Goal: Communication & Community: Answer question/provide support

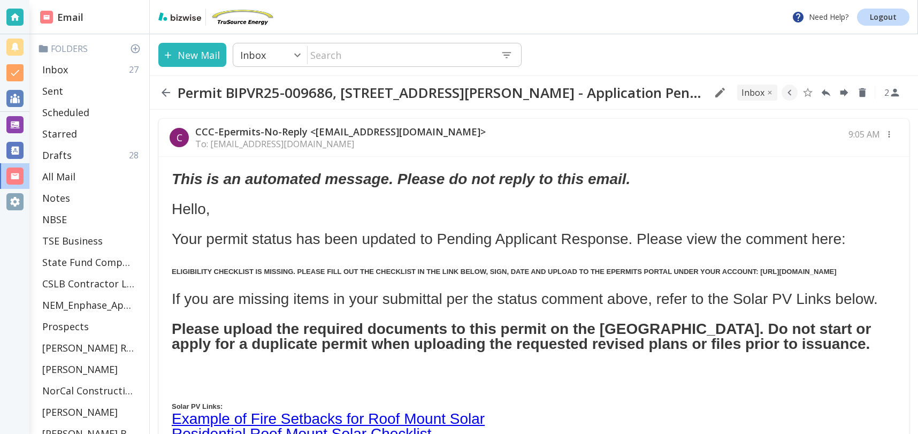
scroll to position [89, 0]
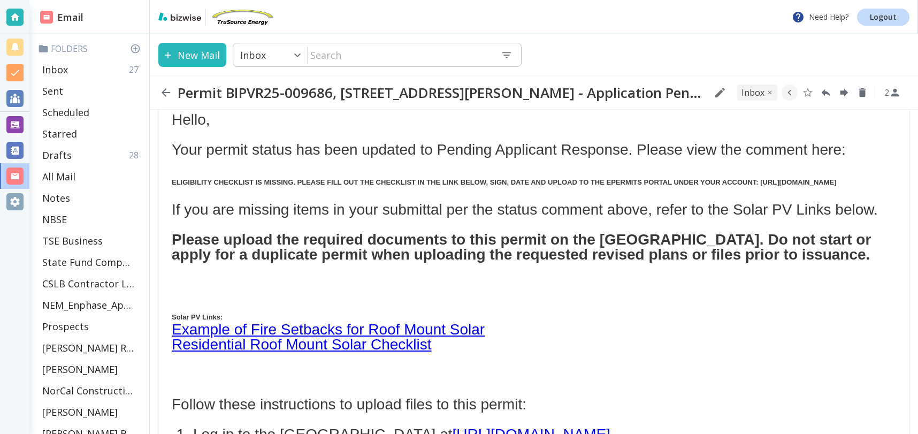
click at [89, 66] on div "Inbox 27" at bounding box center [91, 69] width 107 height 21
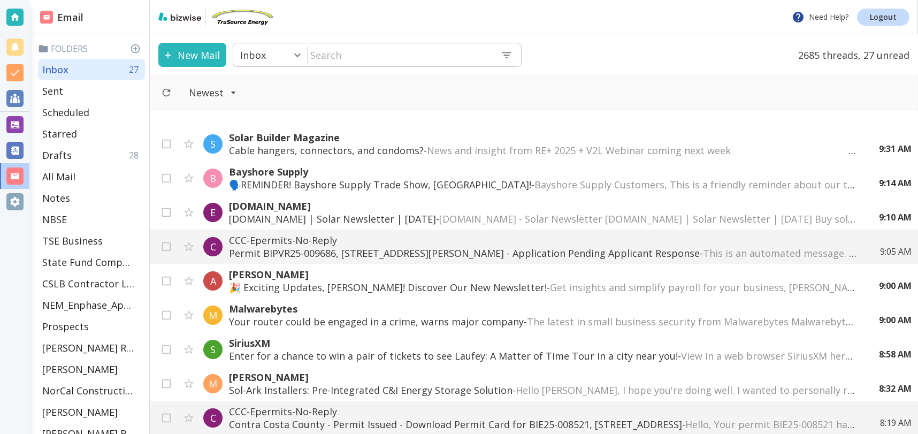
scroll to position [63, 0]
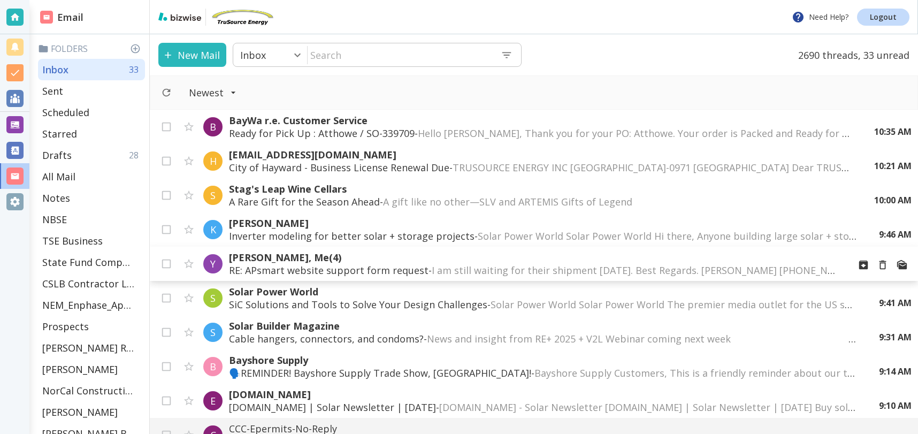
click at [482, 271] on span "I am still waiting for their shipment today. Best Regards. Yi Kang 737-218-8486…" at bounding box center [934, 270] width 1005 height 13
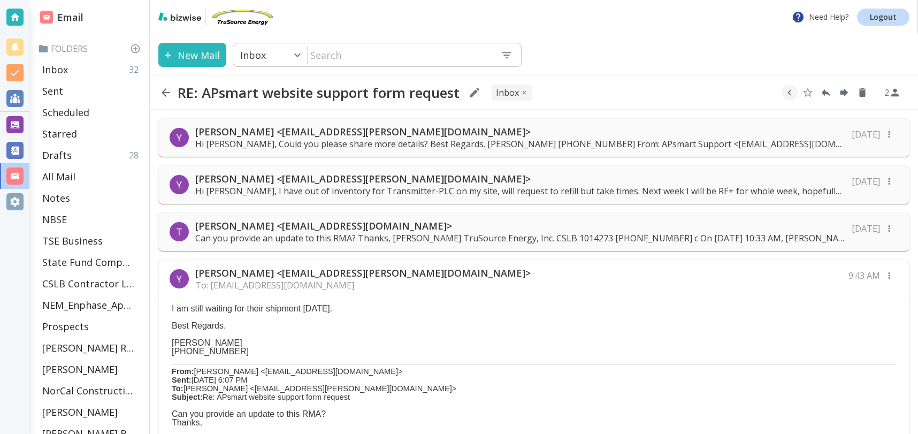
scroll to position [1, 0]
click at [461, 278] on div "Y Yi Kang <yi.kang@apsystems.com> To: tcilenti@trusourceenergy.com 9:43 AM" at bounding box center [534, 278] width 750 height 38
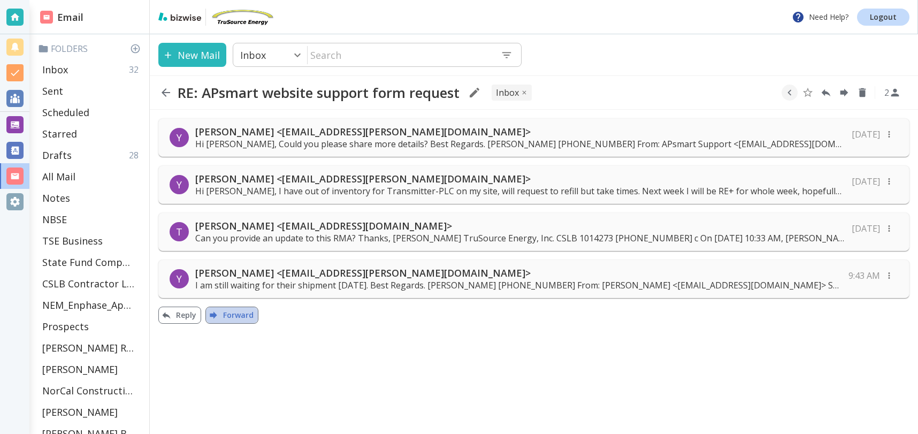
click at [236, 312] on button "Forward" at bounding box center [231, 314] width 53 height 17
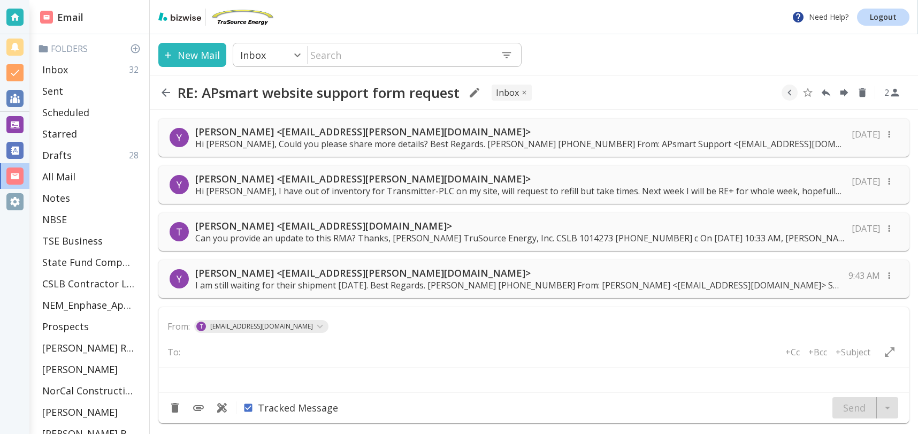
type textarea "<br> <div class="gmail_quote"> <br>---------- Forwarded message ---------<br> F…"
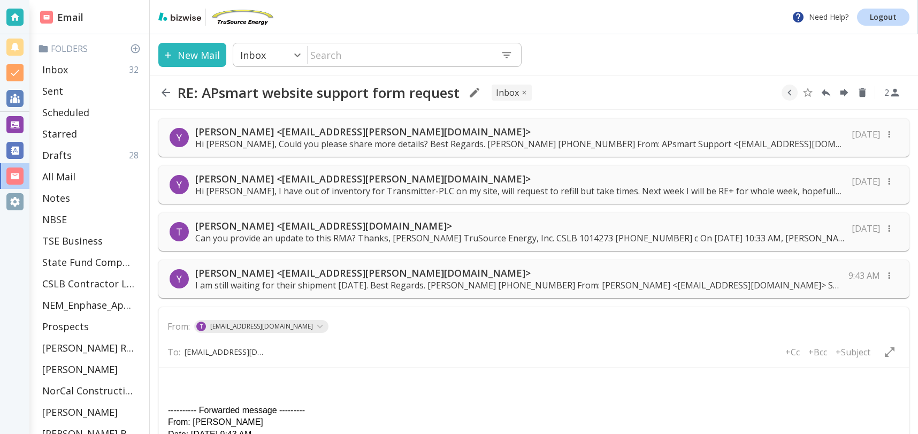
scroll to position [0, 1]
type input "bcullent@mtaonline.net"
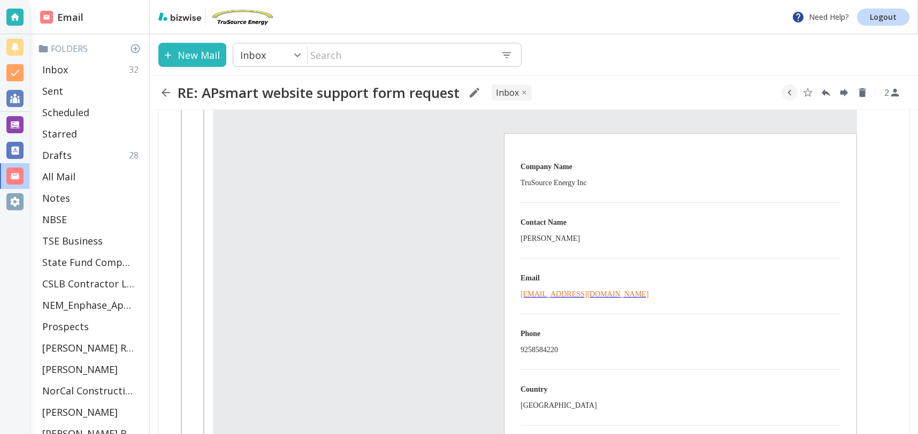
scroll to position [1709, 0]
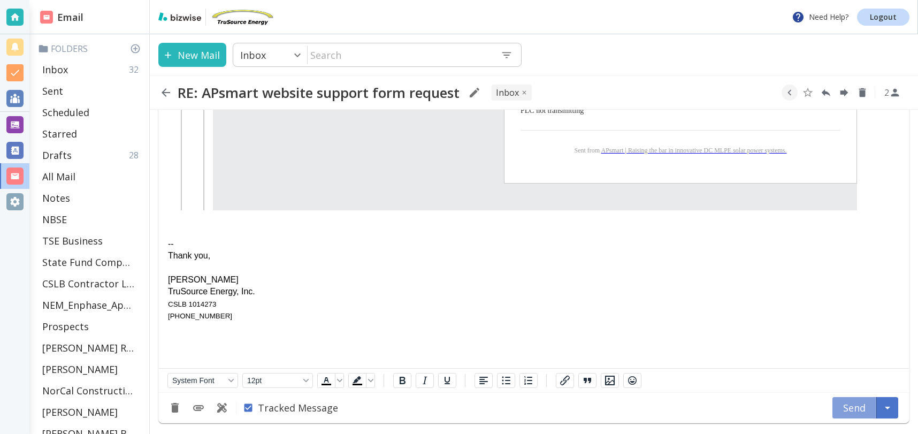
click at [856, 409] on button "Send" at bounding box center [854, 407] width 44 height 21
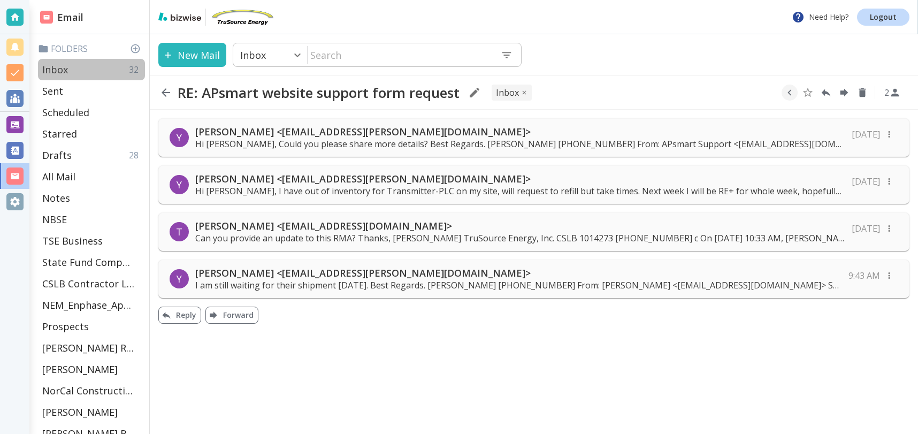
click at [65, 71] on p "Inbox" at bounding box center [55, 69] width 26 height 13
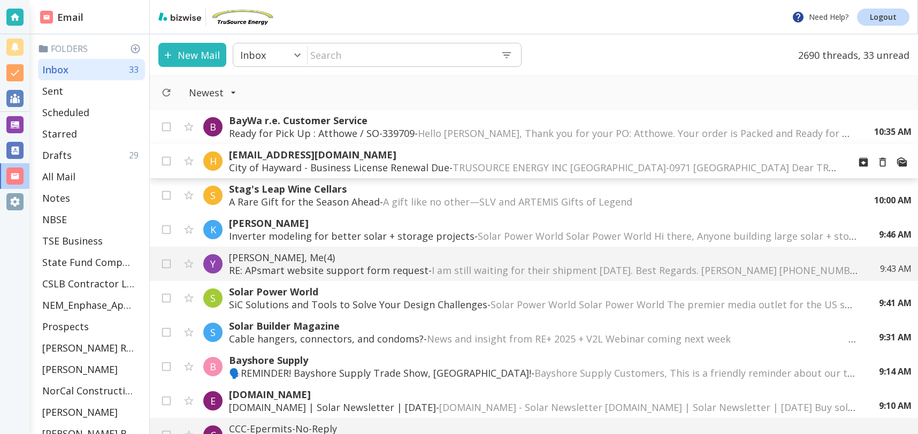
click at [352, 164] on p "City of Hayward - Business License Renewal Due - TRUSOURCE ENERGY INC PO BOX 99…" at bounding box center [535, 167] width 612 height 13
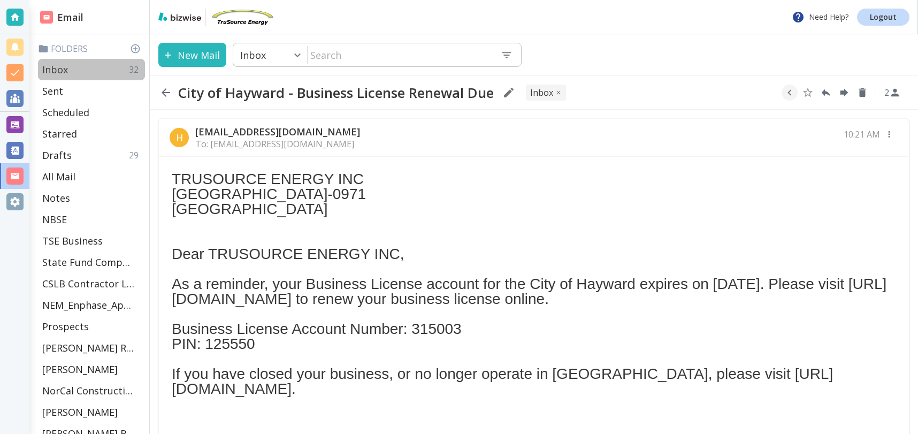
click at [65, 69] on p "Inbox" at bounding box center [55, 69] width 26 height 13
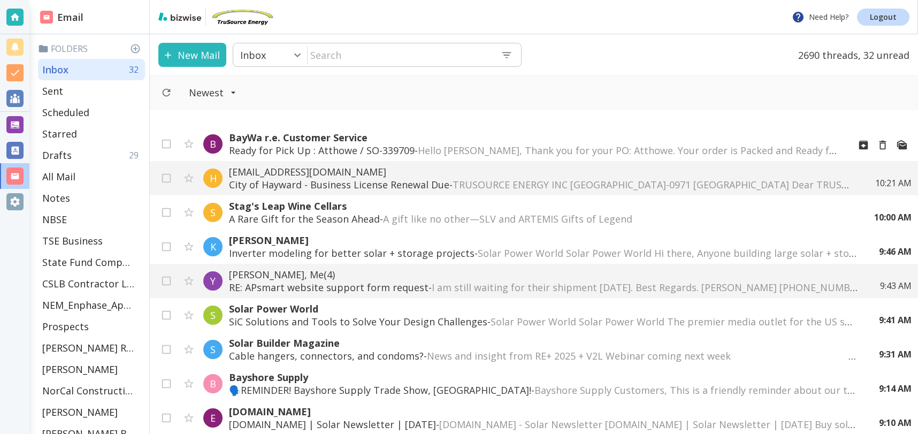
click at [535, 150] on span "Hello Tony, Thank you for your PO: Atthowe. Your order is Packed and Ready for …" at bounding box center [903, 150] width 971 height 13
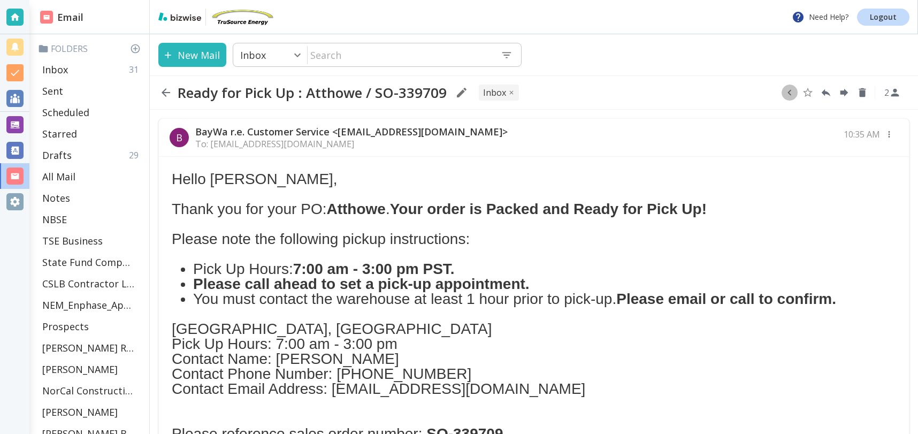
click at [793, 91] on icon "button" at bounding box center [789, 93] width 12 height 12
click at [750, 93] on icon "Move to Folder" at bounding box center [748, 93] width 10 height 8
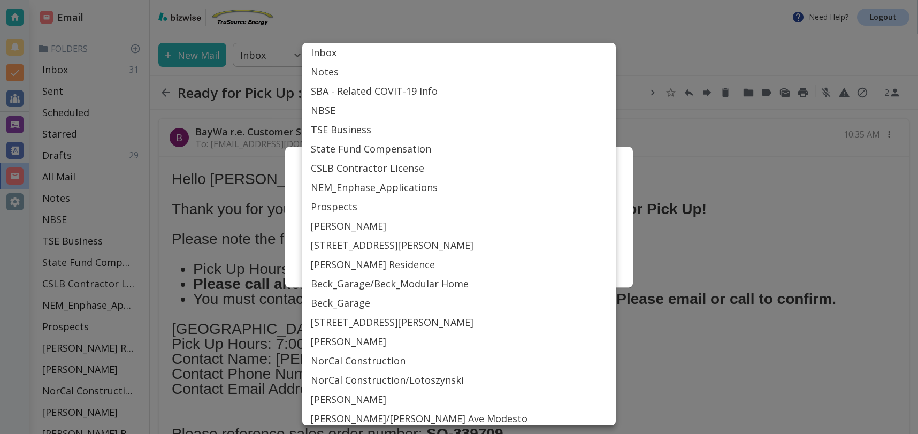
click at [436, 0] on body "Need Help? Logout Email Folders Inbox 31 Sent Scheduled Starred Drafts 29 All M…" at bounding box center [459, 0] width 918 height 0
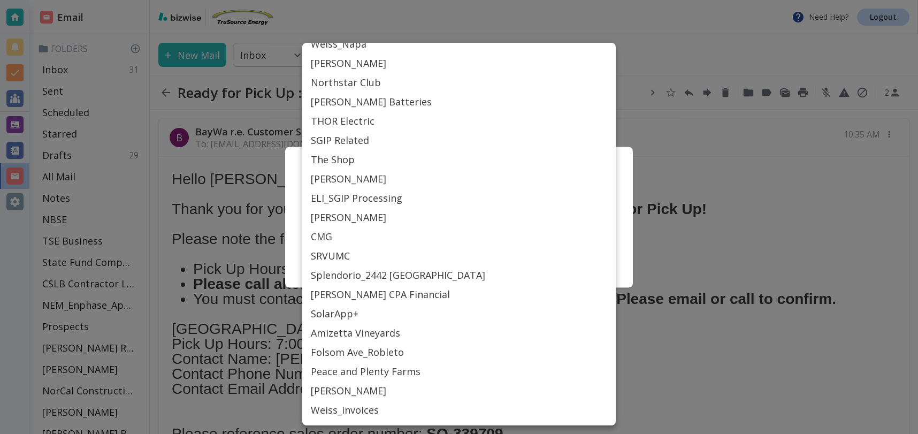
scroll to position [484, 0]
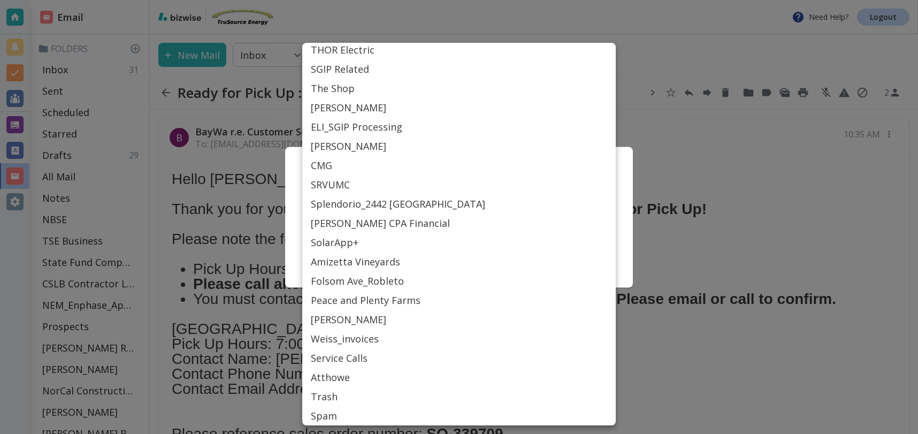
click at [327, 379] on li "Atthowe" at bounding box center [458, 376] width 313 height 19
type input "Label_87"
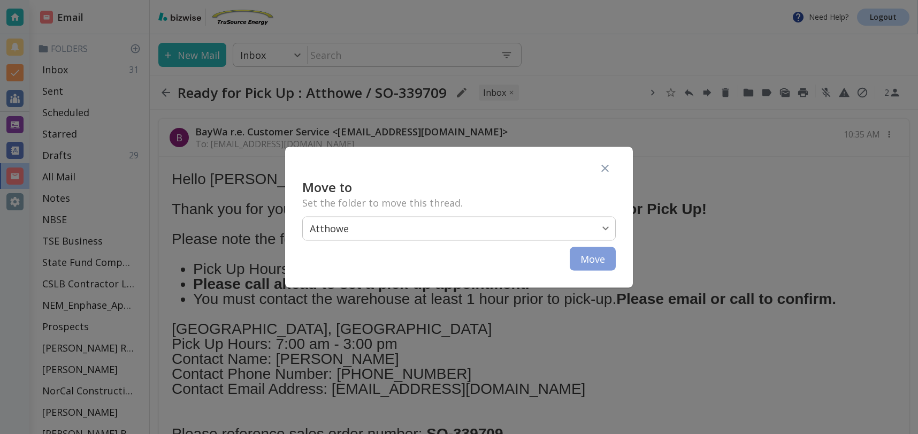
click at [592, 260] on button "Move" at bounding box center [592, 259] width 46 height 24
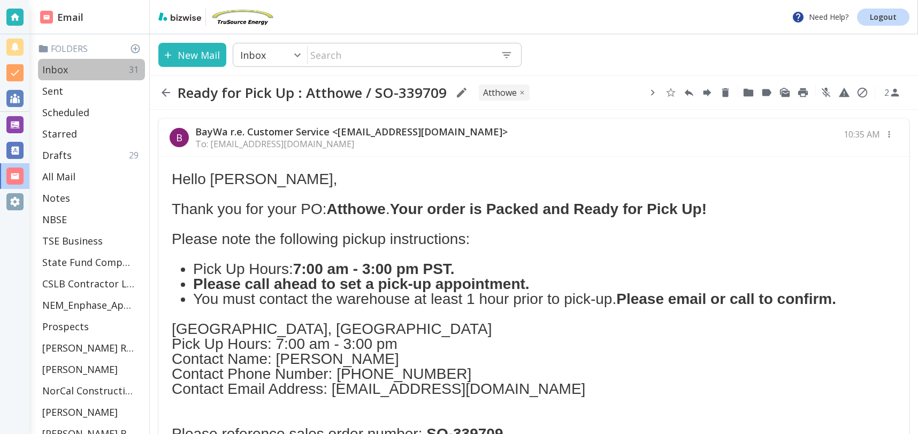
click at [78, 66] on div "Inbox 31" at bounding box center [91, 69] width 107 height 21
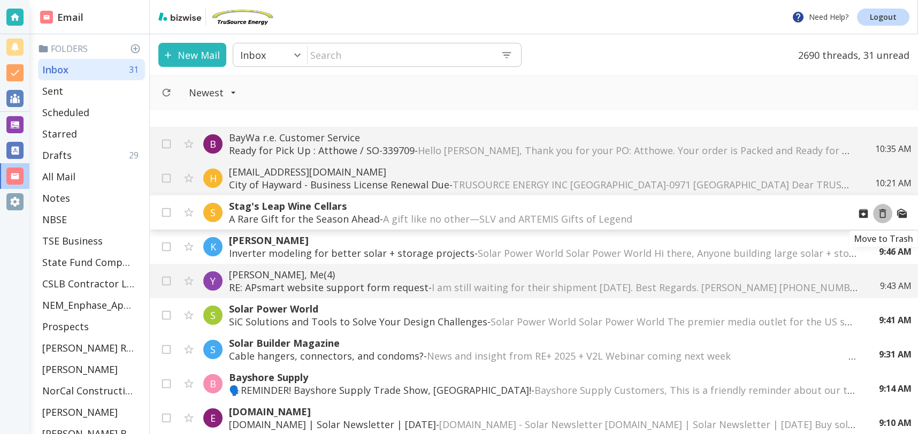
click at [880, 213] on icon "Move to Trash" at bounding box center [882, 213] width 7 height 9
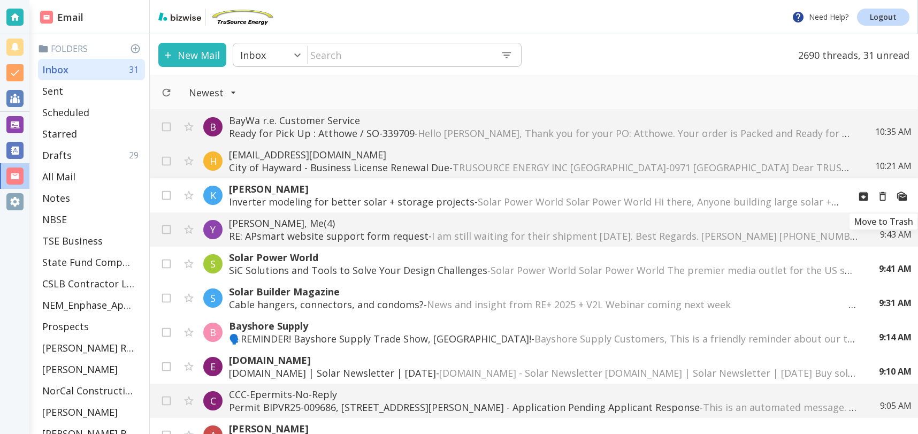
click at [882, 196] on icon "Move to Trash" at bounding box center [882, 196] width 12 height 12
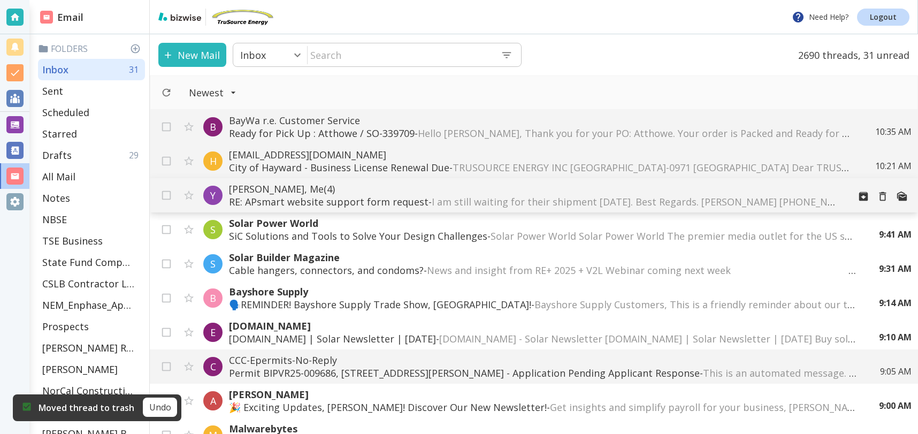
click at [740, 196] on span "I am still waiting for their shipment today. Best Regards. Yi Kang 737-218-8486…" at bounding box center [934, 201] width 1005 height 13
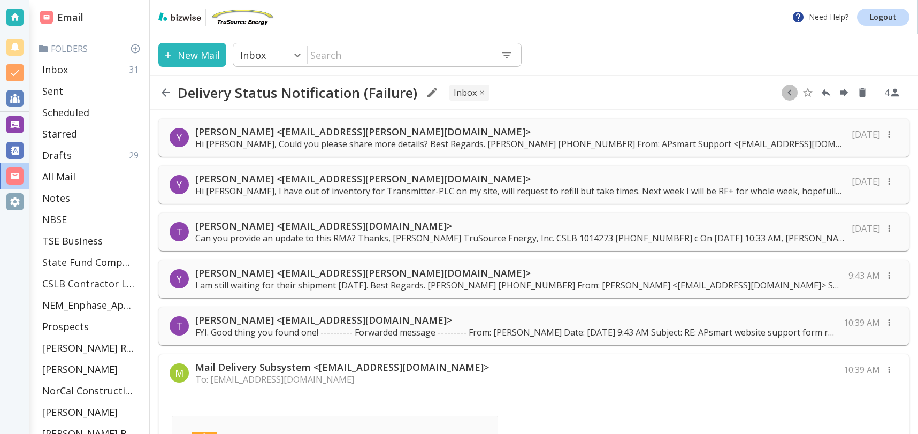
click at [788, 93] on icon "button" at bounding box center [789, 93] width 4 height 6
click at [755, 93] on button "Move to Folder" at bounding box center [748, 92] width 16 height 16
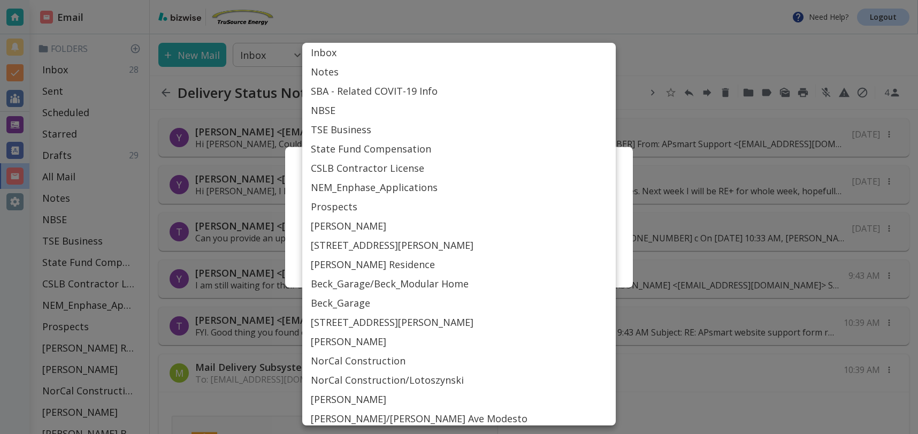
click at [463, 0] on body "Need Help? Logout Email Folders Inbox 28 Sent Scheduled Starred Drafts 29 All M…" at bounding box center [459, 0] width 918 height 0
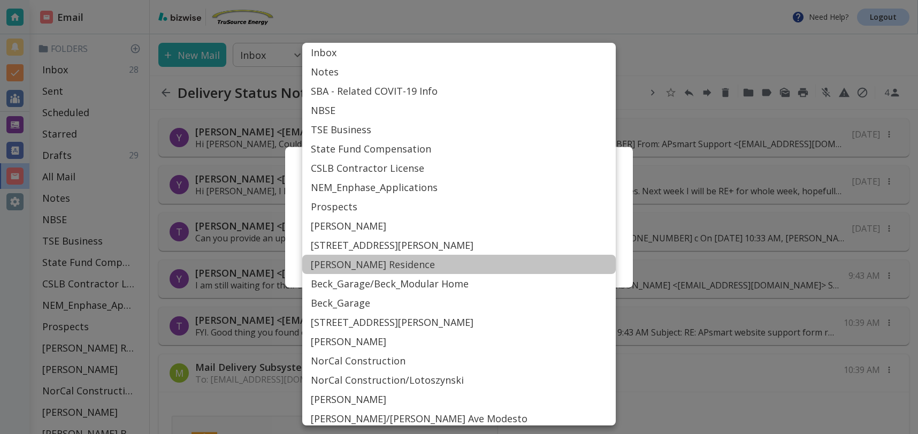
click at [340, 264] on li "[PERSON_NAME] Residence" at bounding box center [458, 264] width 313 height 19
type input "Label_31"
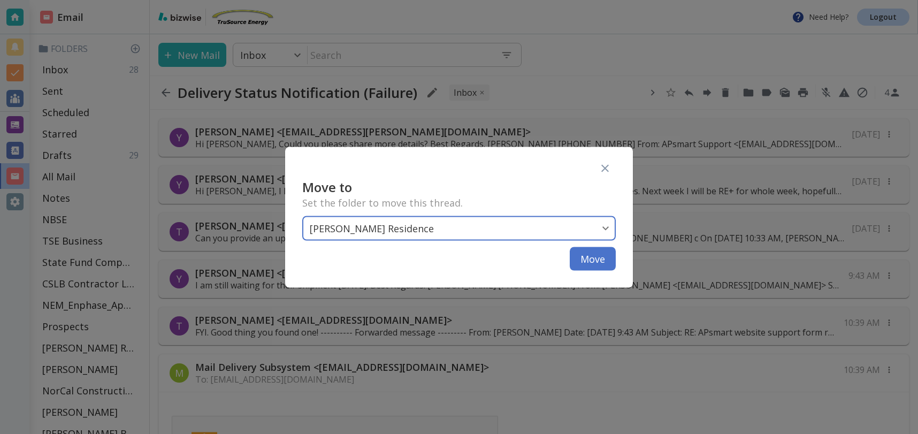
click at [604, 260] on button "Move" at bounding box center [592, 259] width 46 height 24
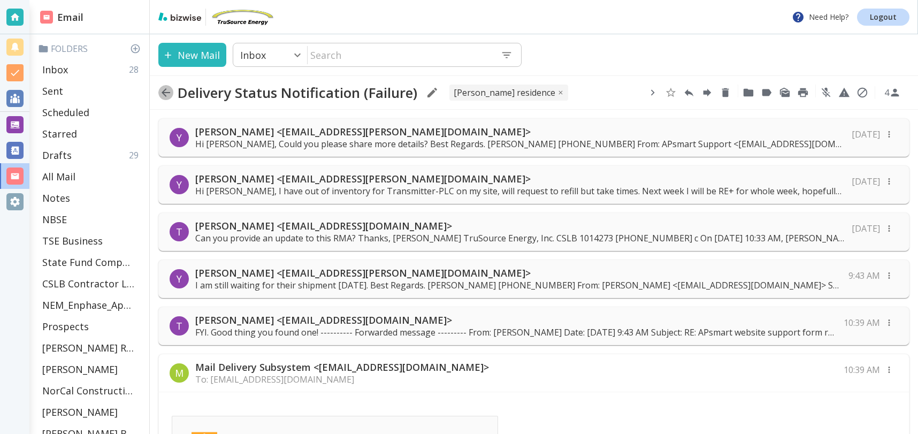
click at [167, 92] on icon "button" at bounding box center [165, 92] width 9 height 9
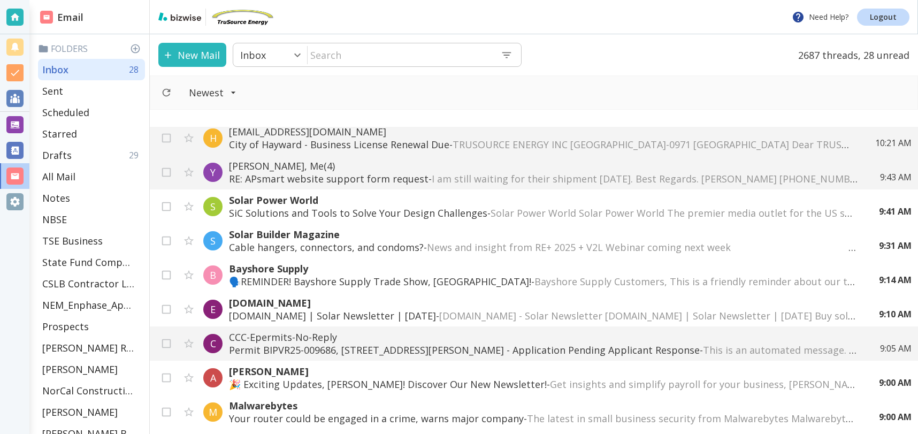
scroll to position [41, 0]
click at [883, 242] on icon "Move to Trash" at bounding box center [882, 241] width 12 height 12
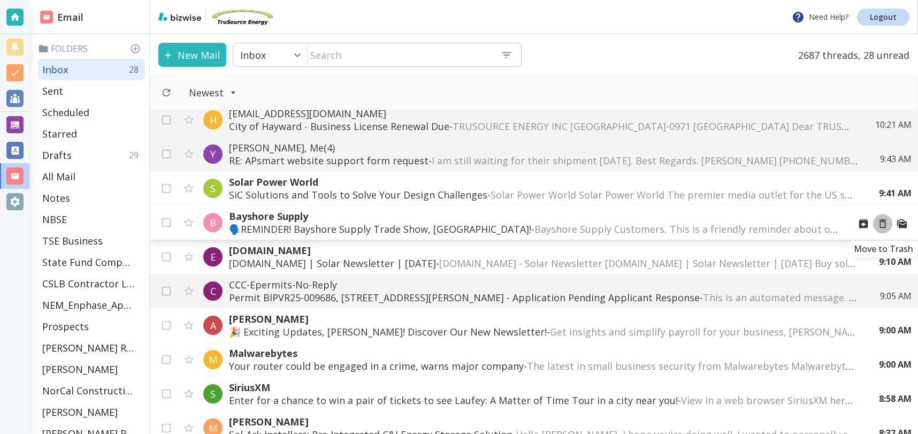
click at [881, 225] on icon "Move to Trash" at bounding box center [882, 224] width 12 height 12
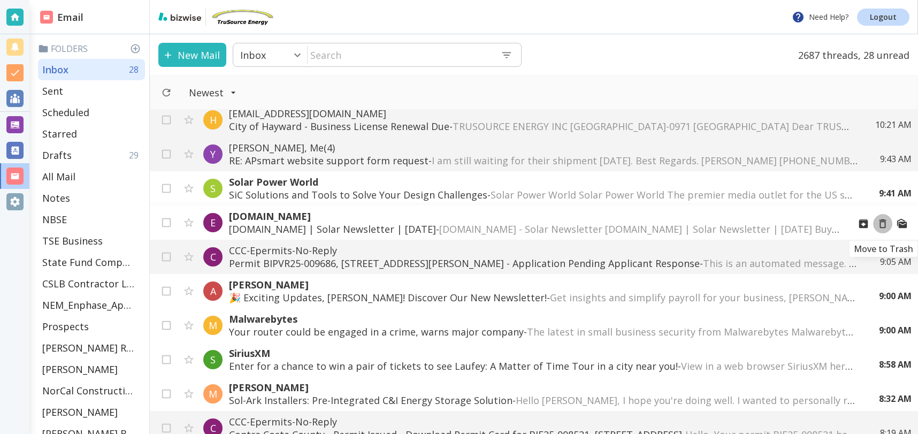
click at [881, 222] on icon "Move to Trash" at bounding box center [882, 224] width 12 height 12
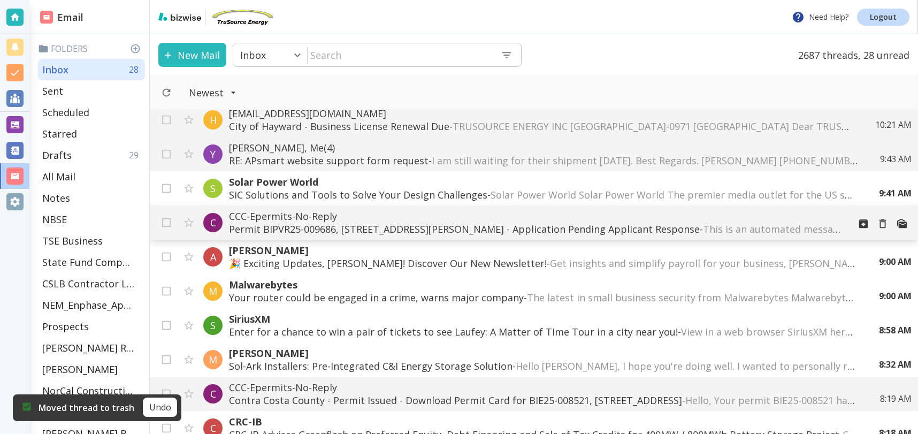
click at [675, 226] on p "Permit BIPVR25-009686, 9 TRACY CT, ALAMO, CA 94507-1724 - Application Pending A…" at bounding box center [535, 228] width 612 height 13
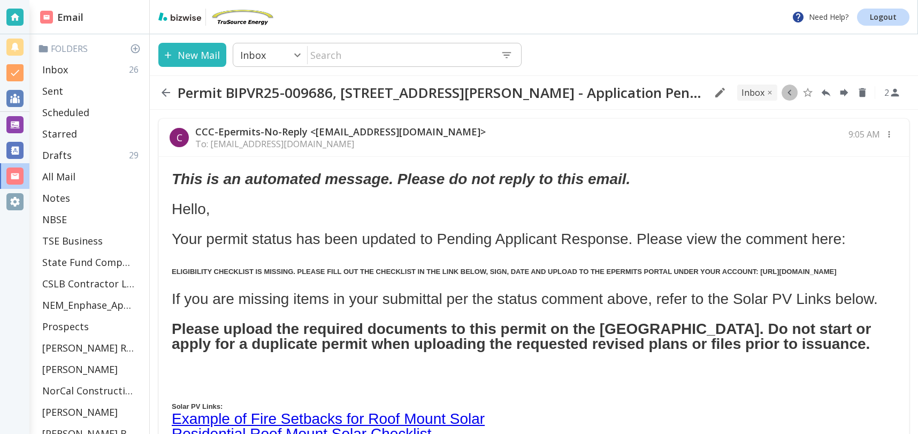
click at [792, 93] on icon "button" at bounding box center [789, 93] width 12 height 12
click at [750, 92] on icon "Move to Folder" at bounding box center [748, 93] width 10 height 8
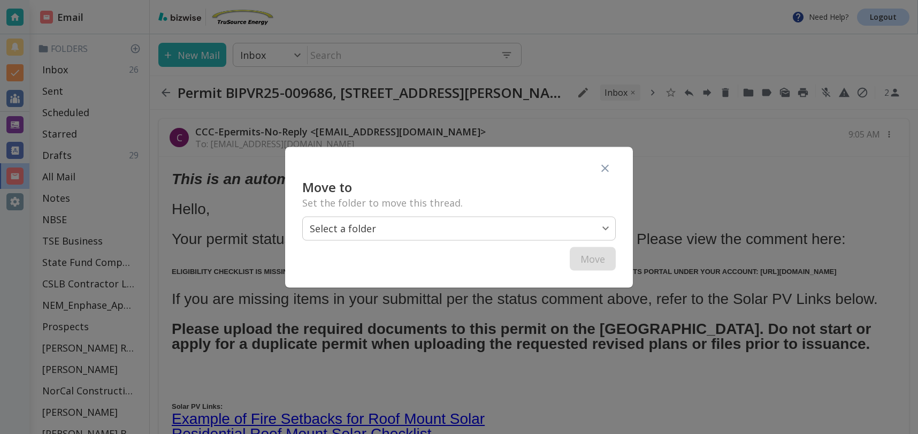
click at [465, 0] on body "Need Help? Logout Email Folders Inbox 26 Sent Scheduled Starred Drafts 29 All M…" at bounding box center [459, 0] width 918 height 0
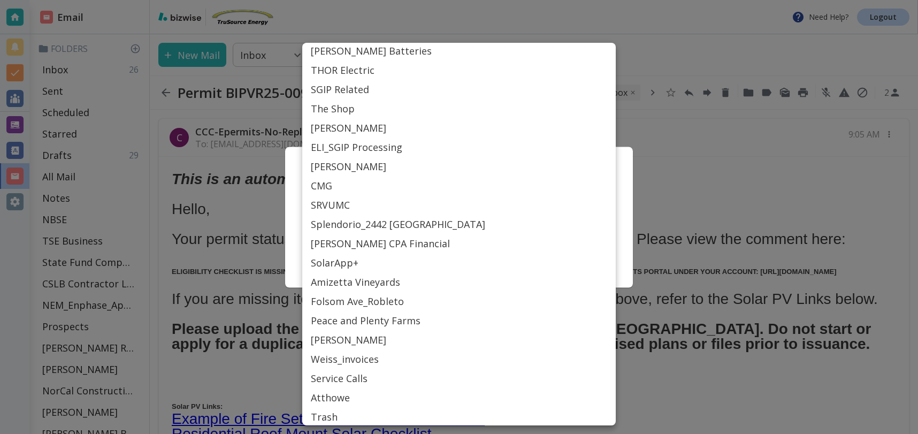
scroll to position [465, 0]
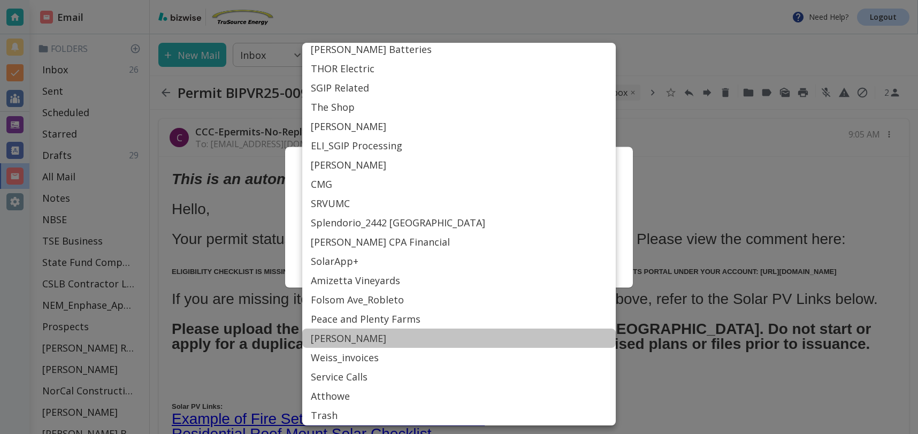
click at [334, 338] on li "[PERSON_NAME]" at bounding box center [458, 337] width 313 height 19
type input "Label_84"
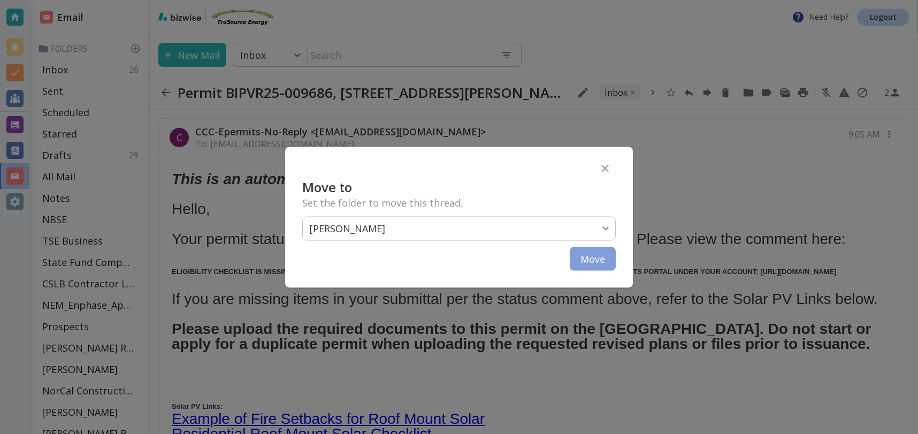
click at [610, 262] on button "Move" at bounding box center [592, 259] width 46 height 24
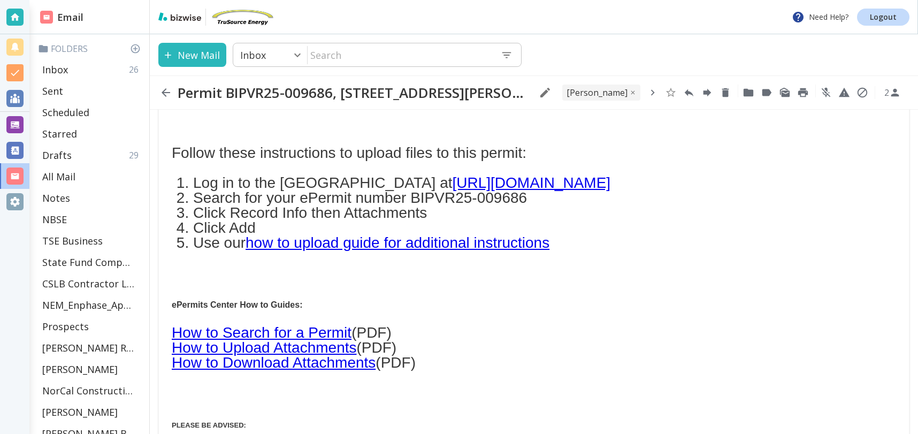
scroll to position [343, 0]
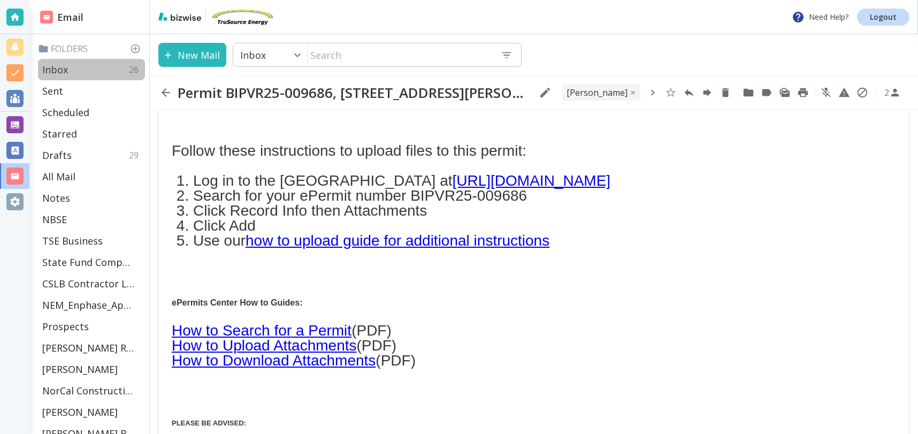
drag, startPoint x: 69, startPoint y: 68, endPoint x: 81, endPoint y: 71, distance: 12.5
click at [69, 68] on div "Inbox 26" at bounding box center [91, 69] width 107 height 21
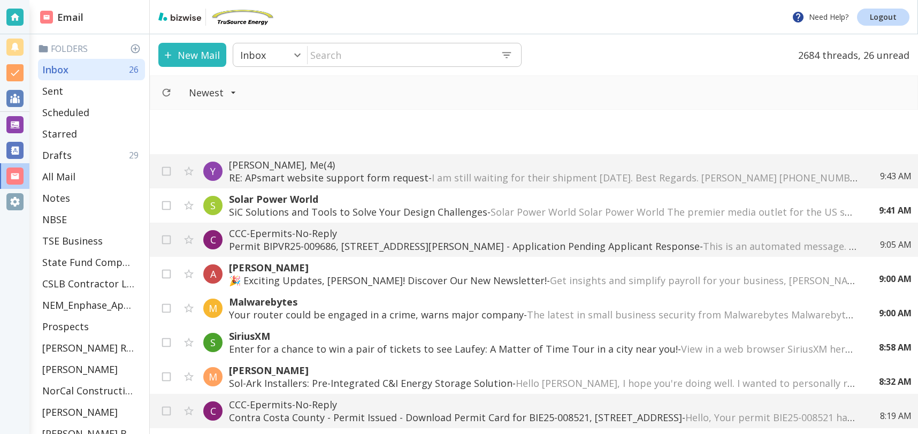
scroll to position [110, 0]
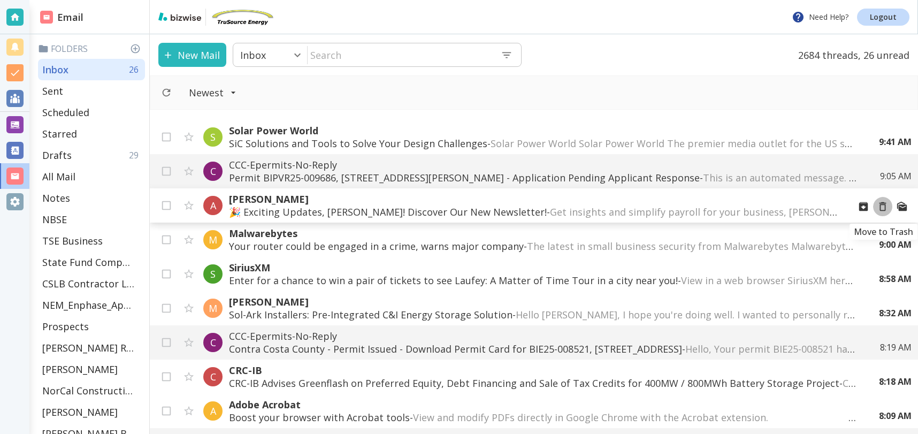
click at [882, 206] on icon "Move to Trash" at bounding box center [882, 207] width 12 height 12
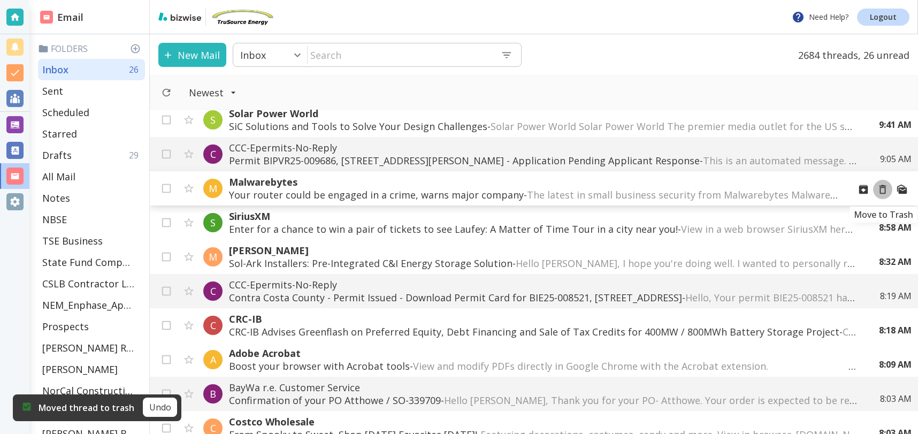
click at [883, 189] on icon "Move to Trash" at bounding box center [882, 189] width 12 height 12
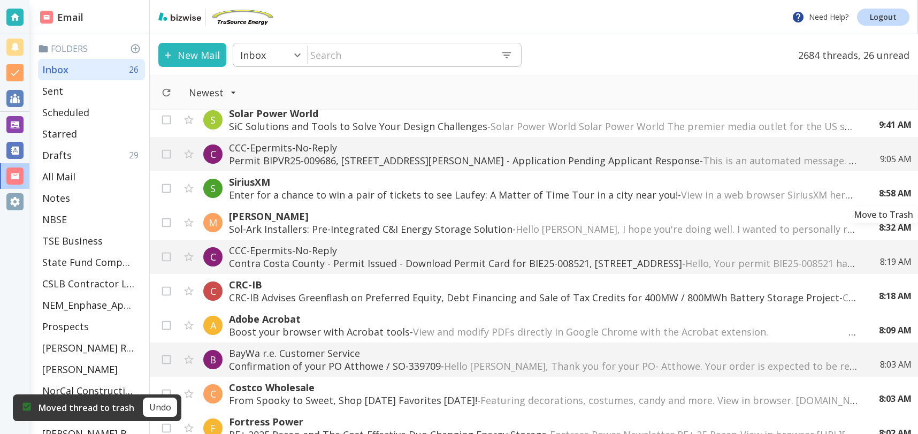
click at [0, 0] on icon "Move to Trash" at bounding box center [0, 0] width 0 height 0
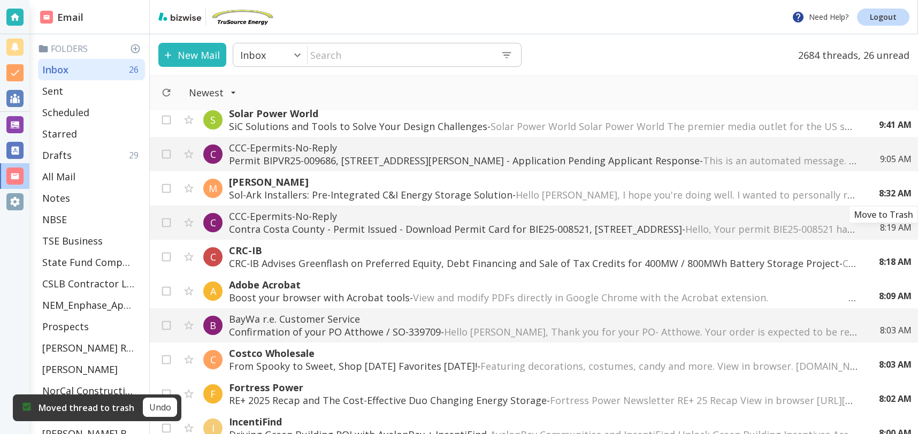
click at [0, 0] on icon "Move to Trash" at bounding box center [0, 0] width 0 height 0
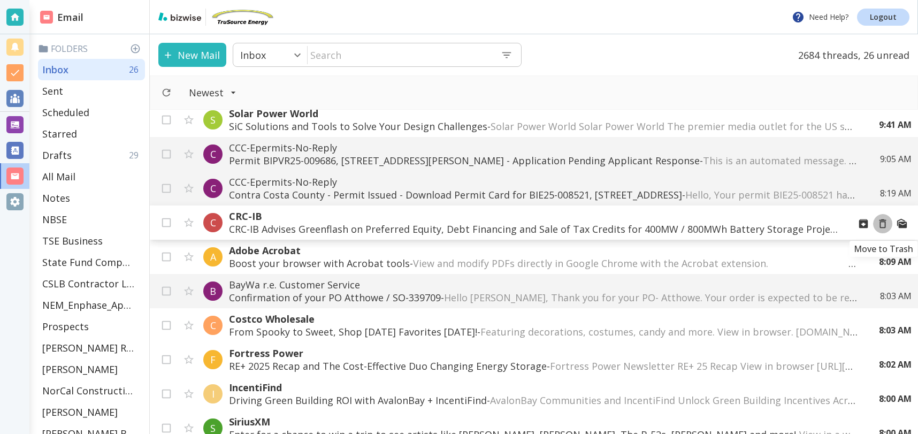
click at [882, 225] on icon "Move to Trash" at bounding box center [882, 224] width 12 height 12
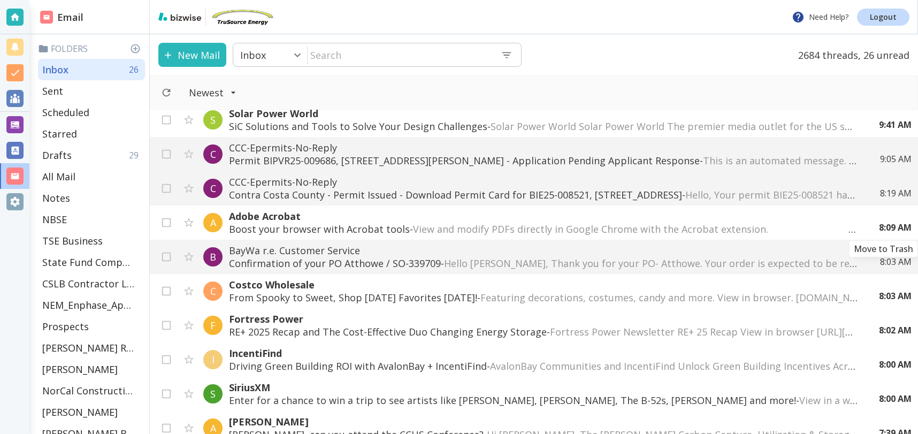
click at [0, 0] on icon "Move to Trash" at bounding box center [0, 0] width 0 height 0
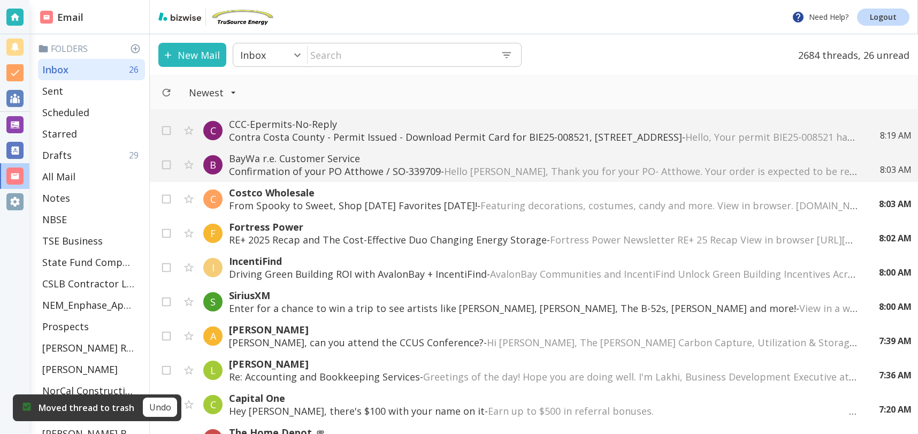
scroll to position [168, 0]
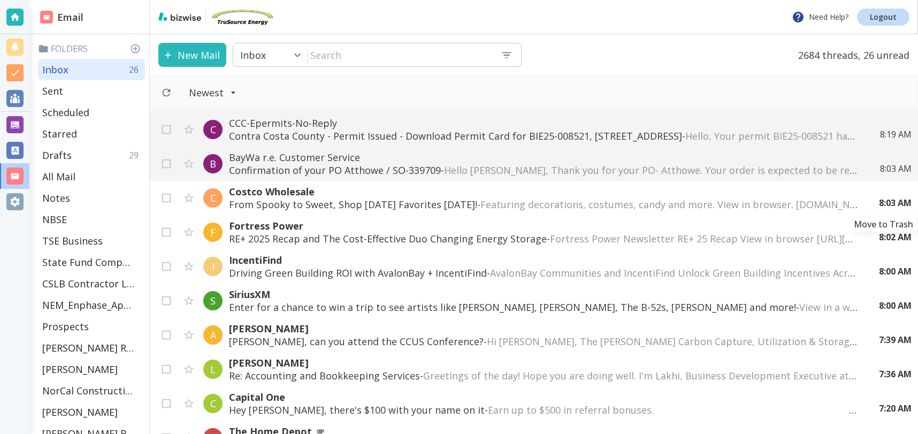
click at [0, 0] on icon "Move to Trash" at bounding box center [0, 0] width 0 height 0
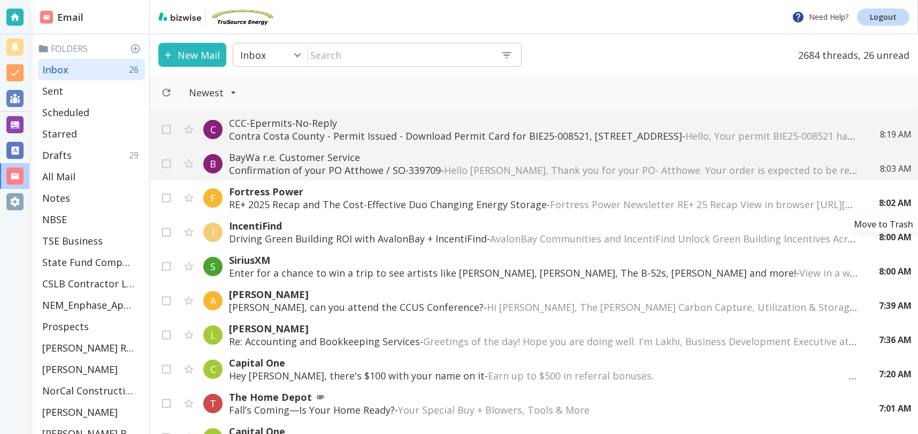
click at [0, 0] on icon "Move to Trash" at bounding box center [0, 0] width 0 height 0
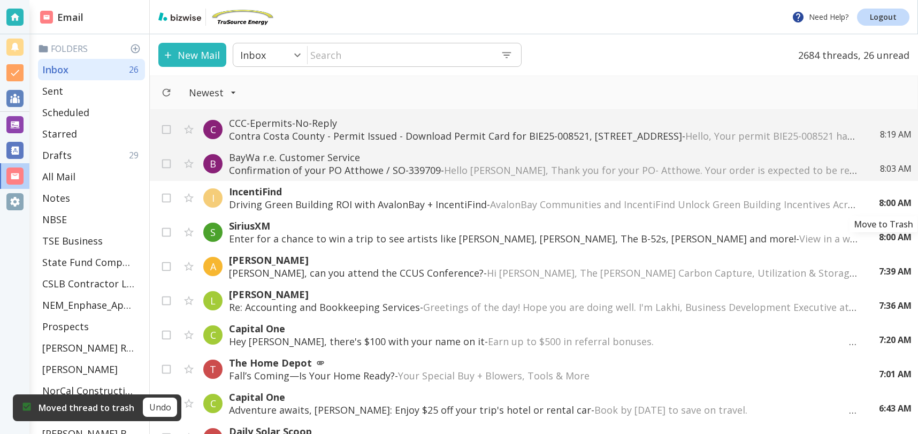
click at [0, 0] on icon "Move to Trash" at bounding box center [0, 0] width 0 height 0
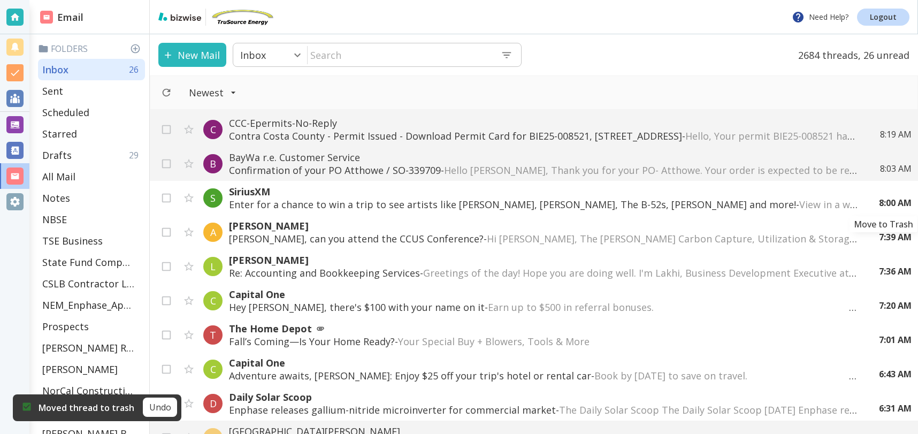
click at [0, 0] on icon "Move to Trash" at bounding box center [0, 0] width 0 height 0
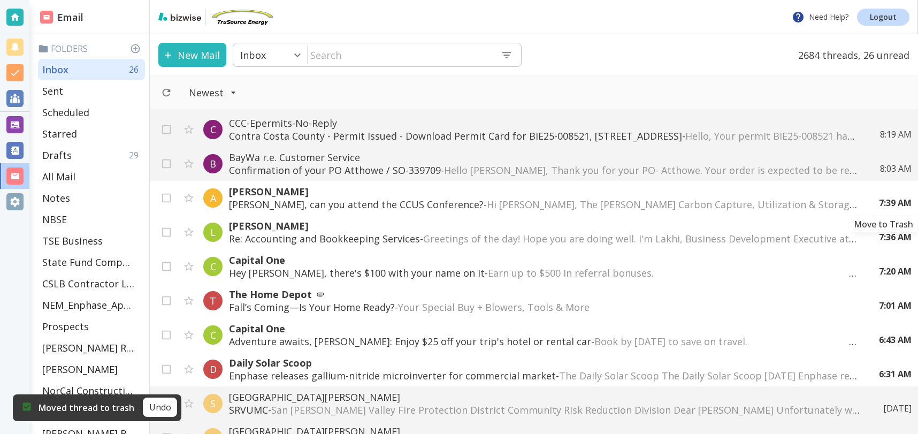
scroll to position [168, 0]
click at [0, 0] on icon "Move to Trash" at bounding box center [0, 0] width 0 height 0
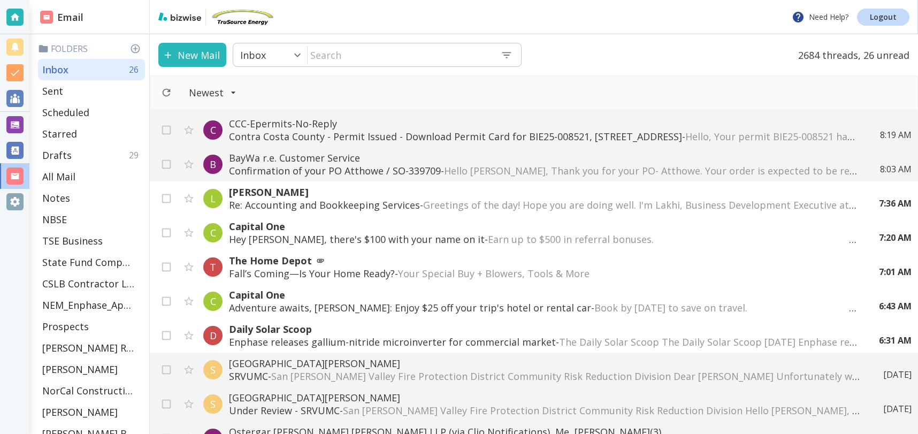
scroll to position [171, 0]
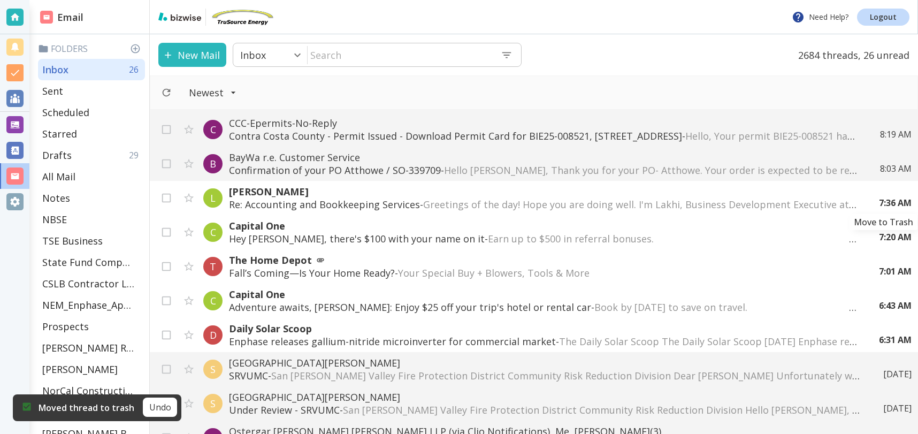
click at [884, 200] on div "B BayWa r.e. Customer Service Ready for Pick Up : Atthowe / SO-339709 - Hello T…" at bounding box center [534, 272] width 768 height 324
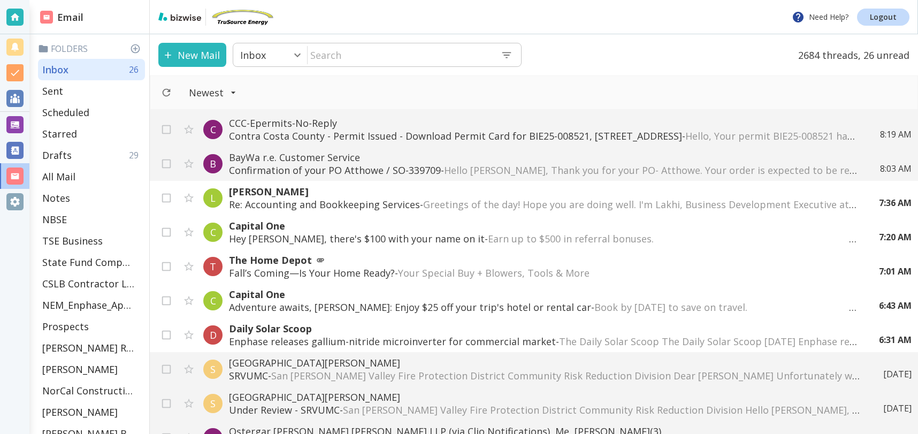
scroll to position [170, 0]
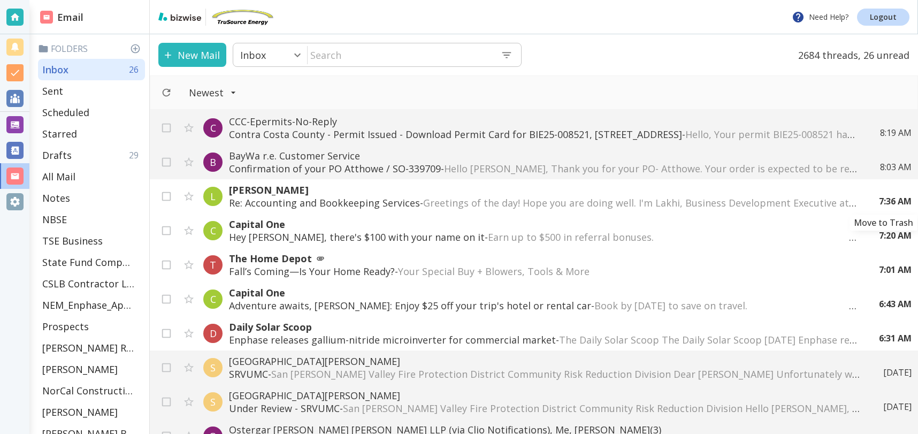
click at [0, 0] on icon "Move to Trash" at bounding box center [0, 0] width 0 height 0
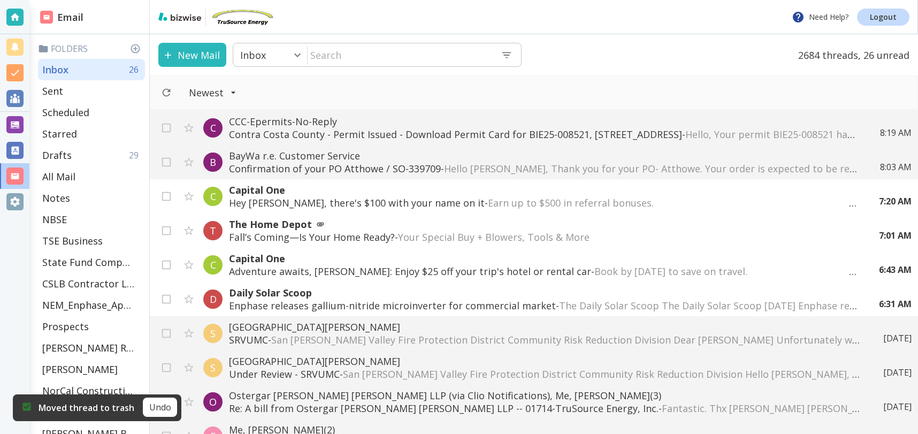
click at [884, 198] on div "B BayWa r.e. Customer Service Ready for Pick Up : Atthowe / SO-339709 - Hello T…" at bounding box center [534, 272] width 768 height 324
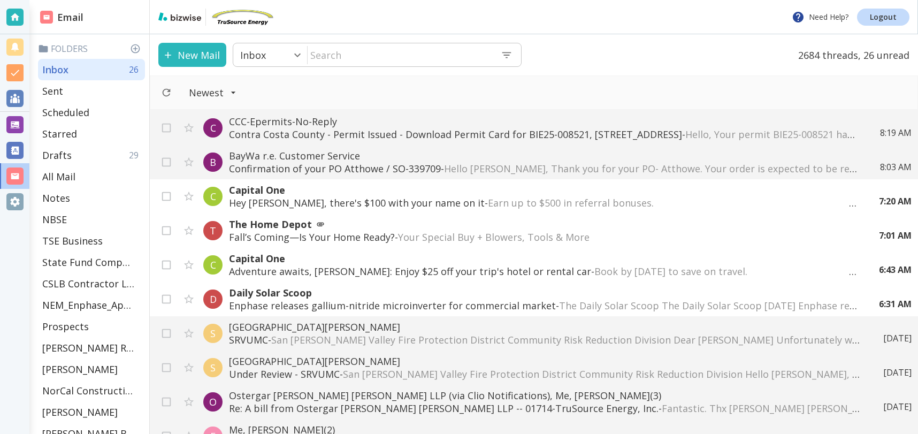
scroll to position [171, 0]
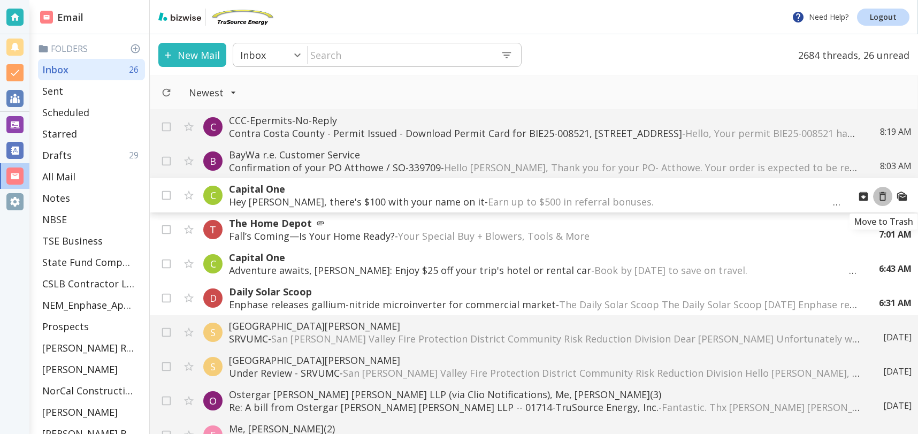
click at [882, 195] on icon "Move to Trash" at bounding box center [882, 196] width 12 height 12
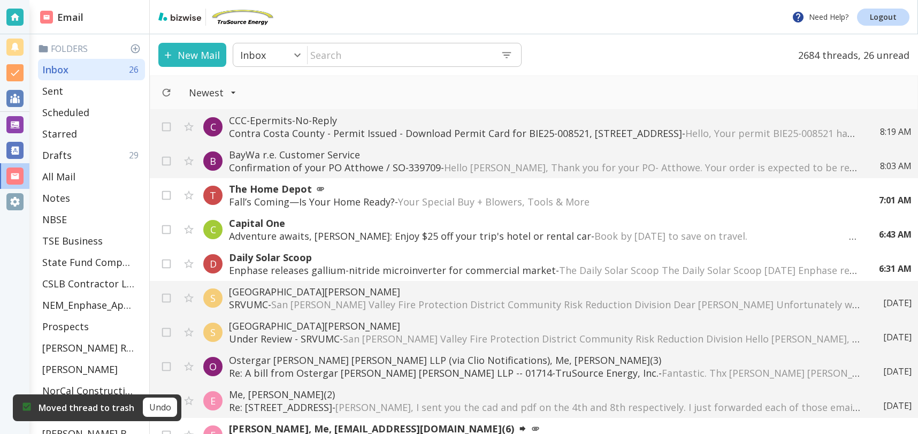
scroll to position [173, 0]
click at [882, 195] on div "B BayWa r.e. Customer Service Ready for Pick Up : Atthowe / SO-339709 - Hello T…" at bounding box center [534, 272] width 768 height 324
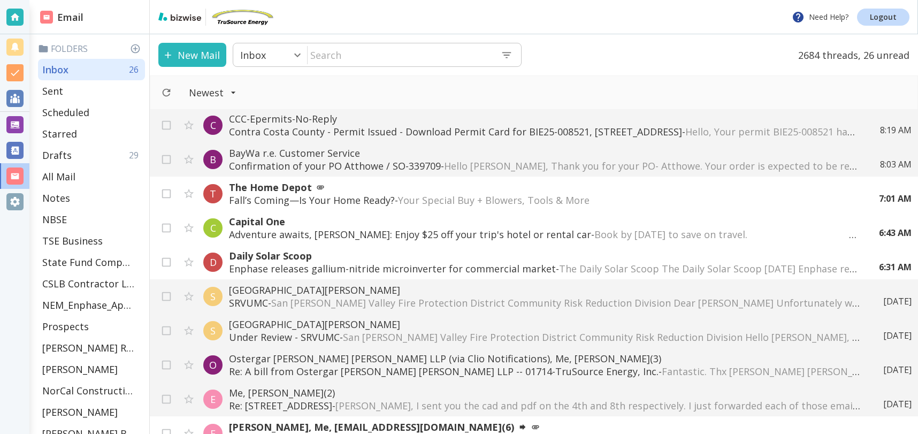
scroll to position [174, 0]
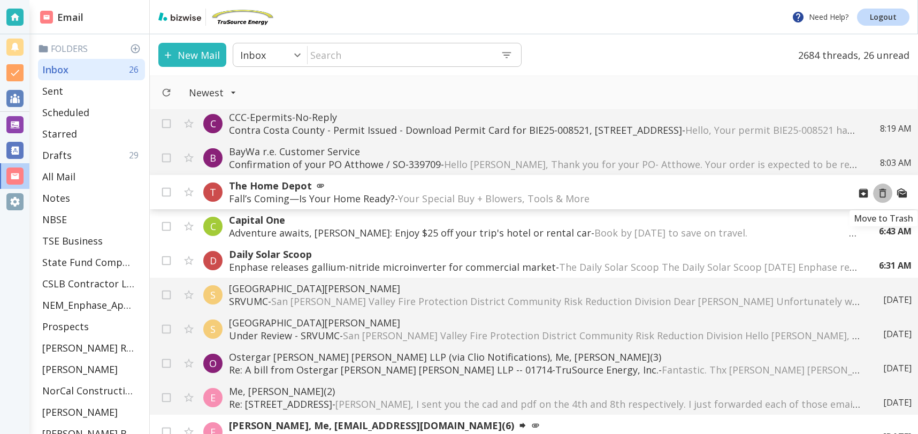
click at [882, 190] on icon "Move to Trash" at bounding box center [882, 193] width 7 height 9
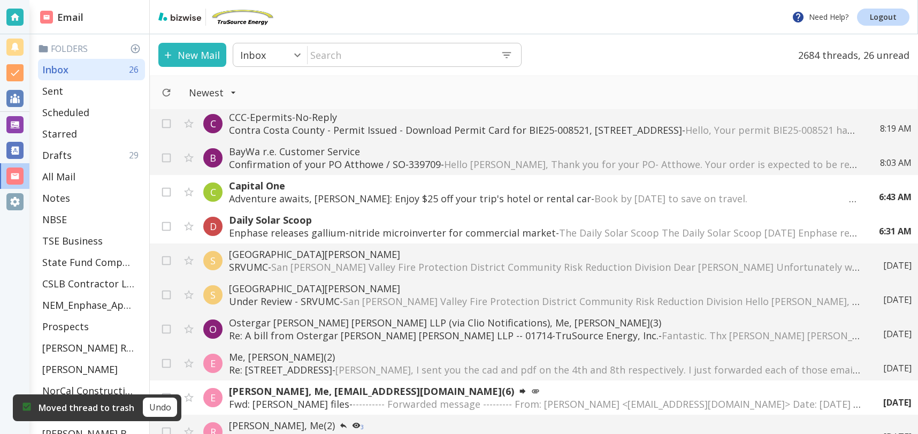
scroll to position [175, 0]
click at [0, 0] on icon "Move to Trash" at bounding box center [0, 0] width 0 height 0
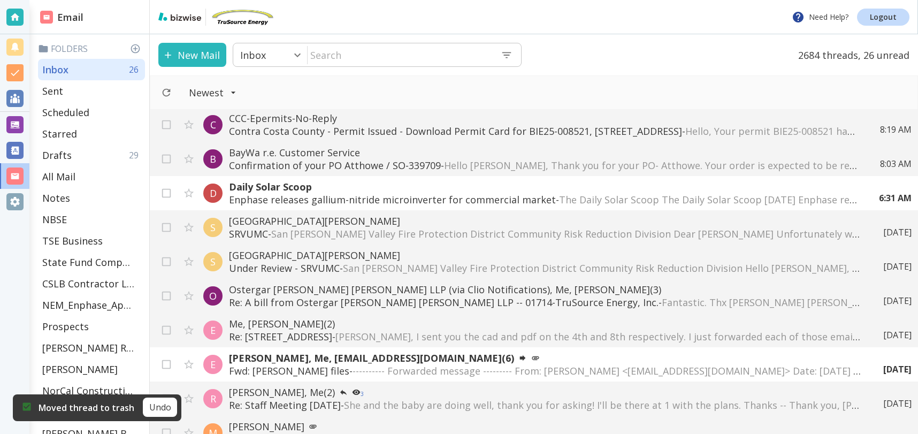
click at [882, 190] on div "B BayWa r.e. Customer Service Ready for Pick Up : Atthowe / SO-339709 - Hello T…" at bounding box center [534, 272] width 768 height 324
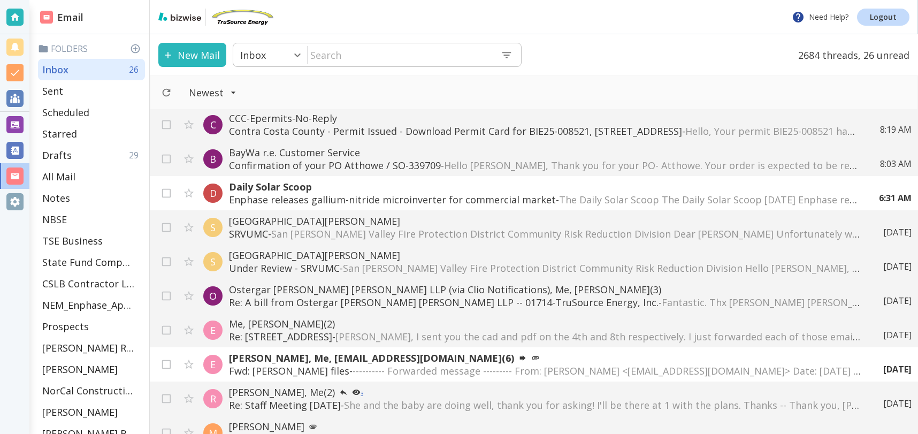
scroll to position [176, 0]
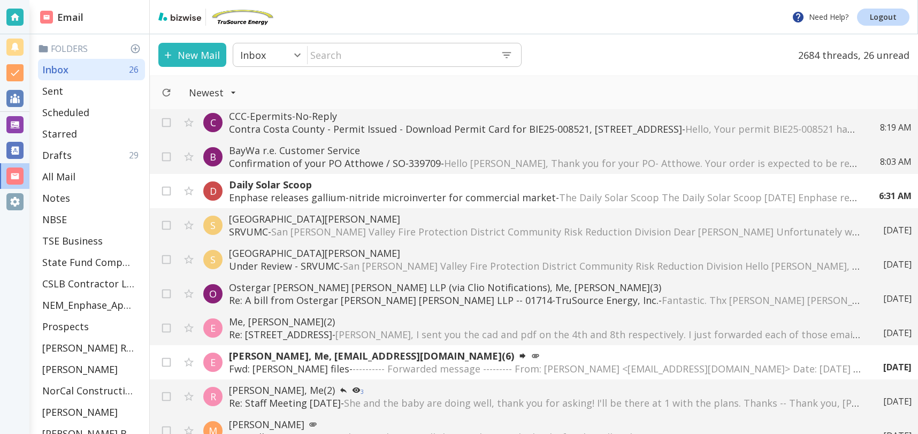
click at [883, 193] on div "B BayWa r.e. Customer Service Ready for Pick Up : Atthowe / SO-339709 - Hello T…" at bounding box center [534, 272] width 768 height 324
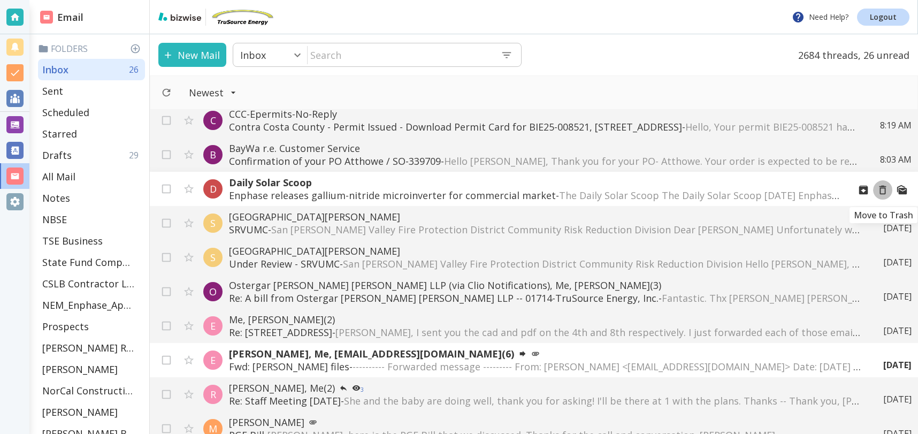
click at [879, 192] on icon "Move to Trash" at bounding box center [882, 190] width 12 height 12
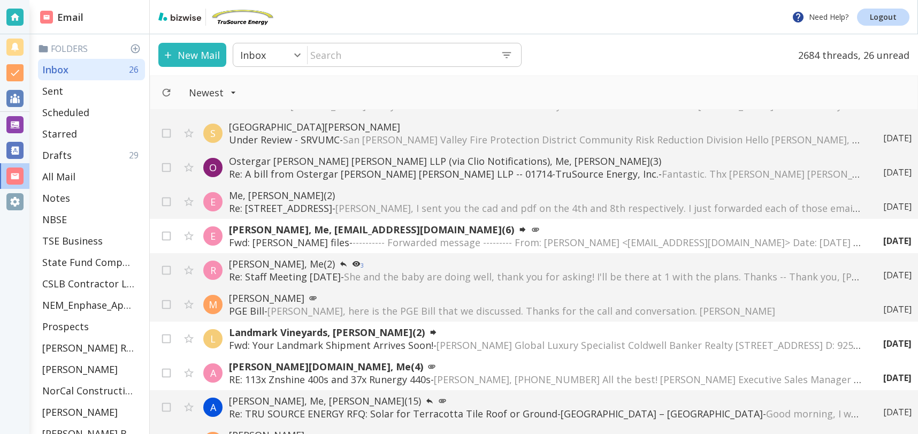
scroll to position [271, 0]
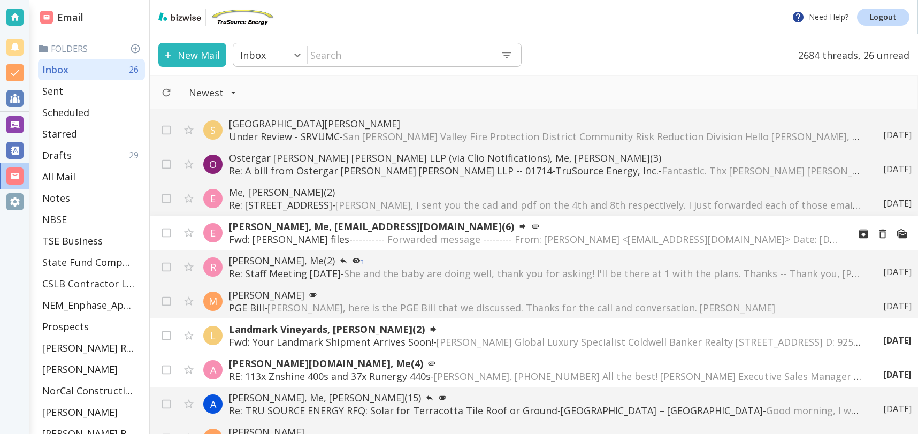
click at [679, 235] on span "---------- Forwarded message --------- From: Eric Hare <eaharedesign@gmail.com>…" at bounding box center [830, 239] width 957 height 13
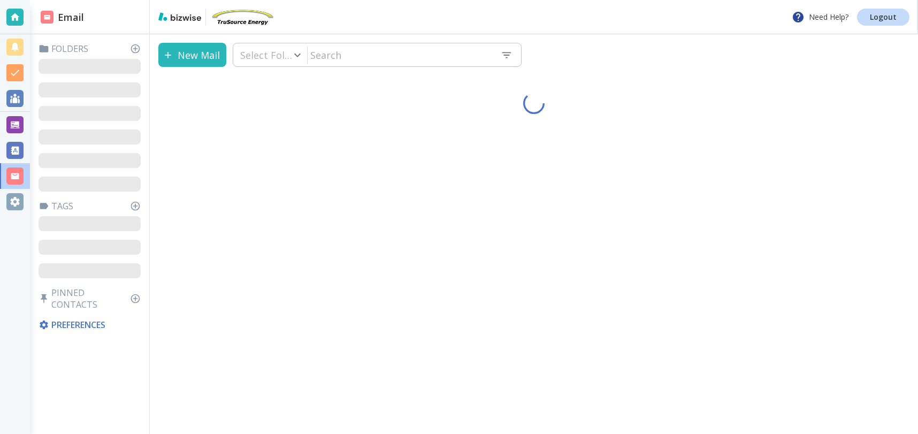
type input "0"
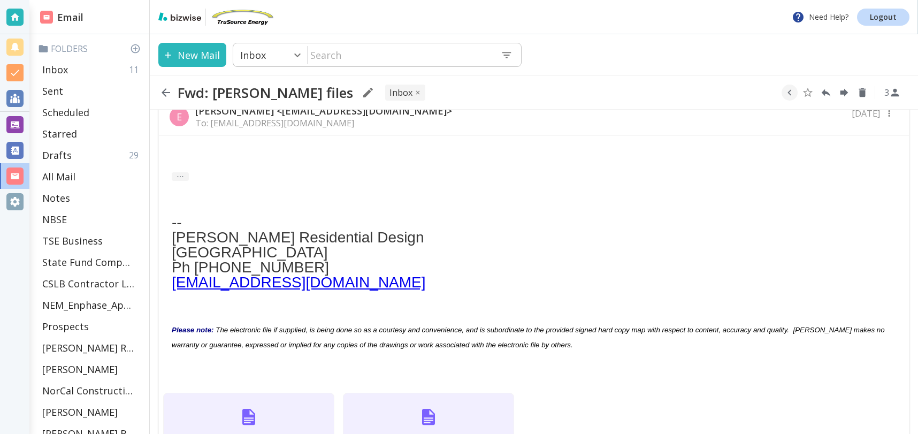
scroll to position [318, 0]
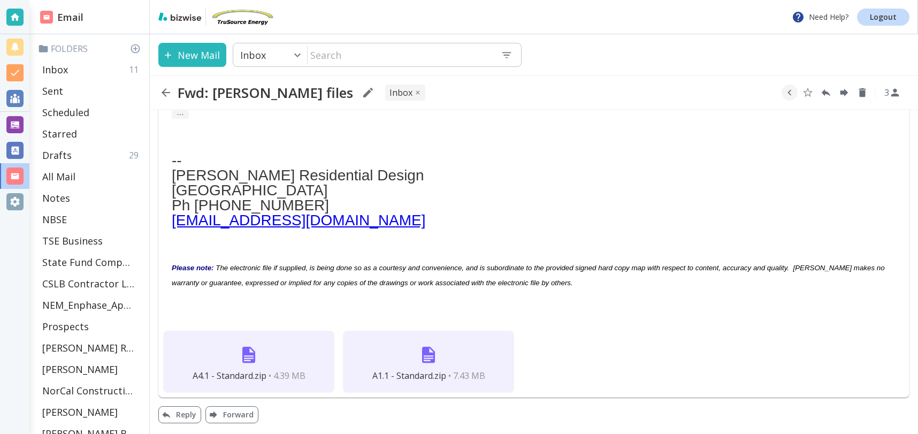
click at [268, 378] on span "• 4.39 MB" at bounding box center [286, 375] width 37 height 12
click at [245, 362] on img at bounding box center [249, 355] width 26 height 26
click at [438, 355] on img at bounding box center [428, 355] width 26 height 26
click at [429, 356] on img at bounding box center [428, 355] width 26 height 26
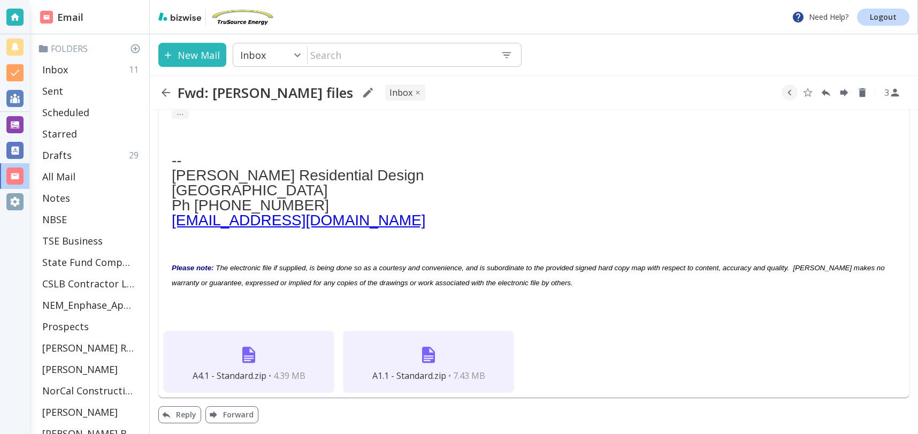
click at [429, 356] on img at bounding box center [428, 355] width 26 height 26
click at [204, 54] on button "New Mail" at bounding box center [192, 55] width 68 height 24
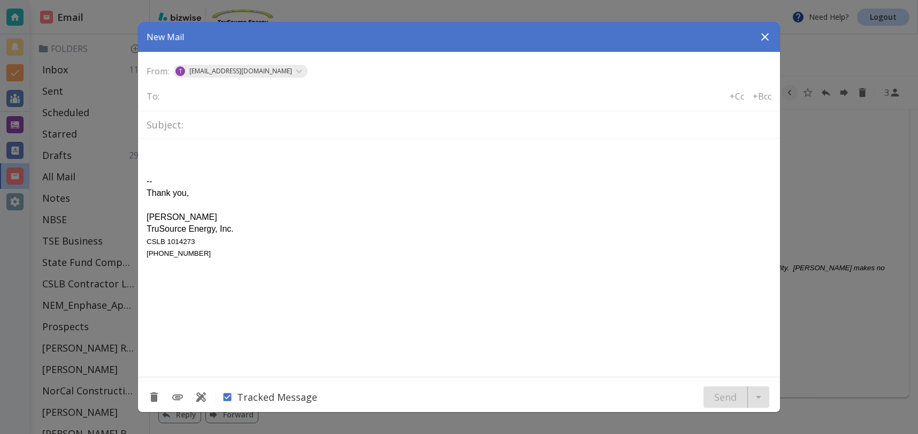
scroll to position [0, 0]
click at [180, 99] on input "text" at bounding box center [207, 95] width 86 height 15
type input "new@engineerinc.io"
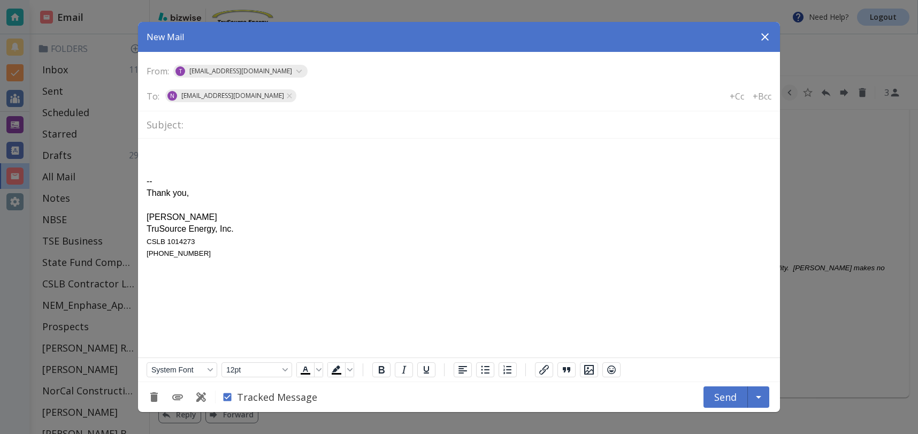
drag, startPoint x: 307, startPoint y: 98, endPoint x: 492, endPoint y: 132, distance: 187.5
click at [307, 98] on input "text" at bounding box center [341, 95] width 86 height 15
type input "areg@engineerinc.io"
drag, startPoint x: 274, startPoint y: 127, endPoint x: 282, endPoint y: 129, distance: 7.7
click at [276, 128] on input "text" at bounding box center [479, 125] width 583 height 19
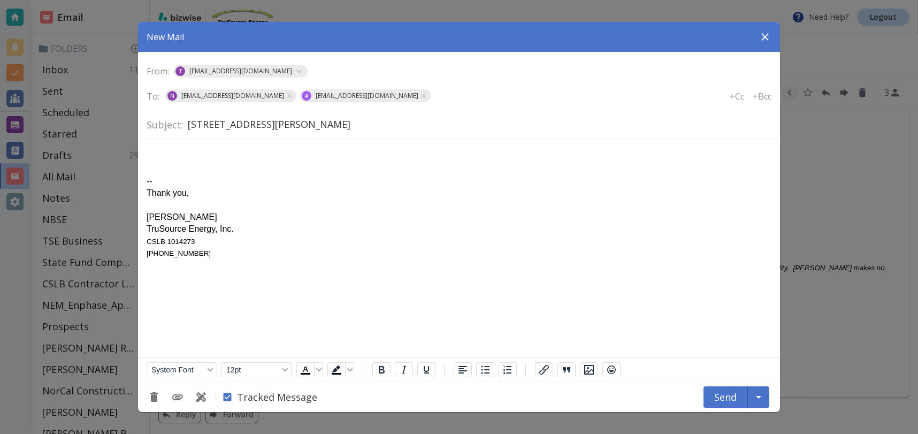
type input "9 Lark Lane lafayette Ca _ Layout"
click at [329, 155] on div "This is for new construction. The owner per Titl 24" at bounding box center [459, 157] width 625 height 12
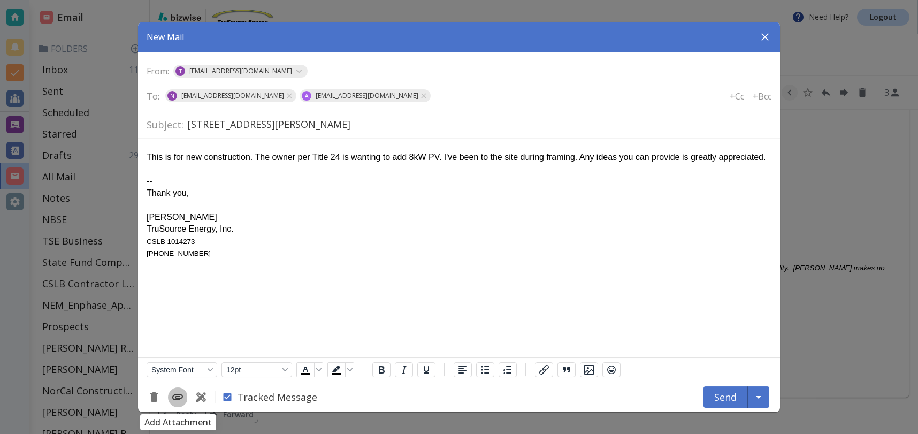
click at [174, 398] on icon "Add Attachment" at bounding box center [177, 396] width 13 height 13
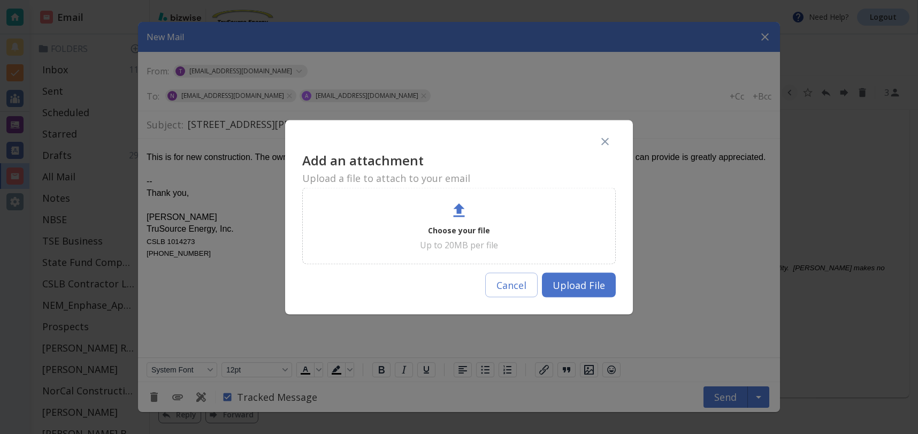
click at [460, 215] on icon at bounding box center [458, 210] width 11 height 14
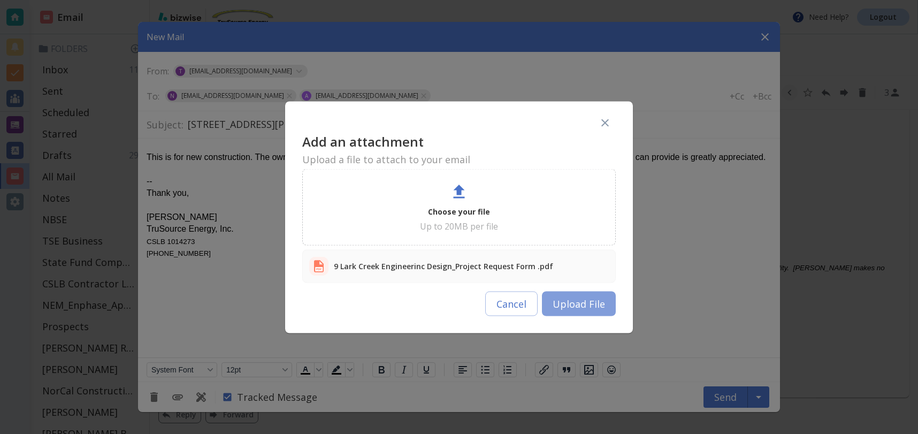
click at [593, 312] on button "Upload File" at bounding box center [579, 303] width 74 height 25
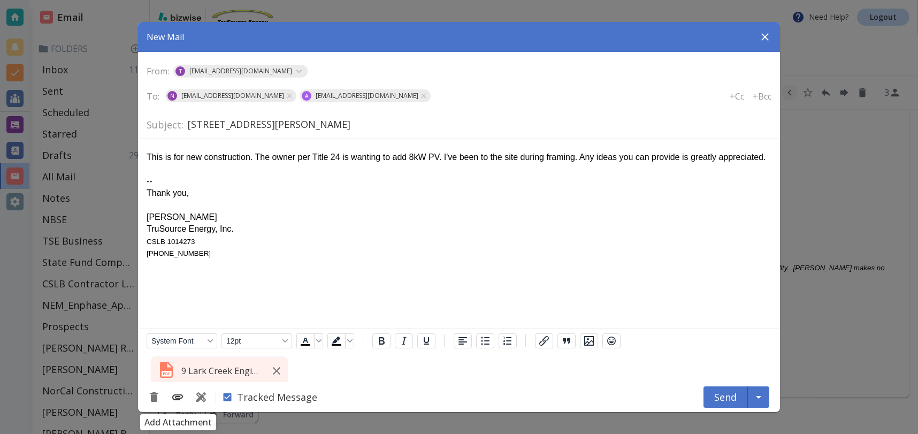
click at [174, 395] on icon "Add Attachment" at bounding box center [177, 397] width 11 height 6
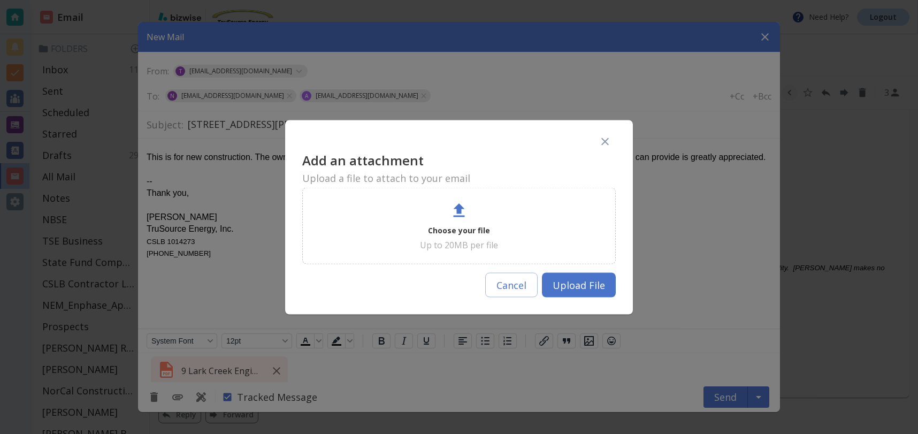
click at [455, 224] on p "Choose your file" at bounding box center [459, 230] width 62 height 13
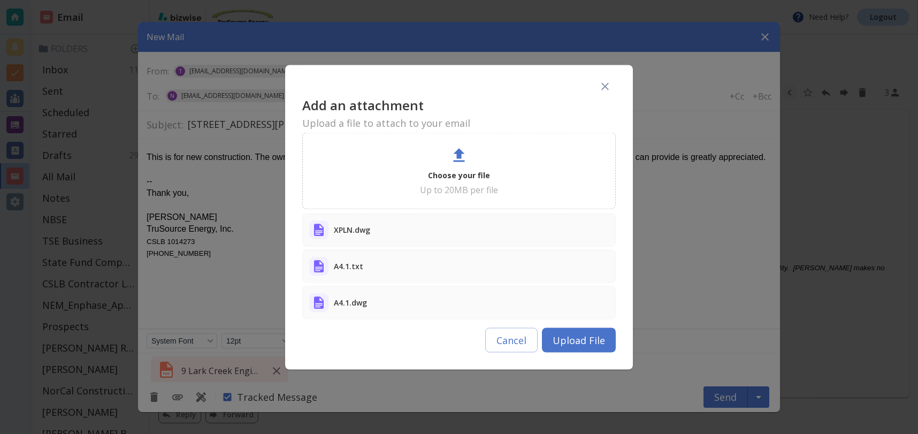
click at [577, 337] on button "Upload File" at bounding box center [579, 339] width 74 height 25
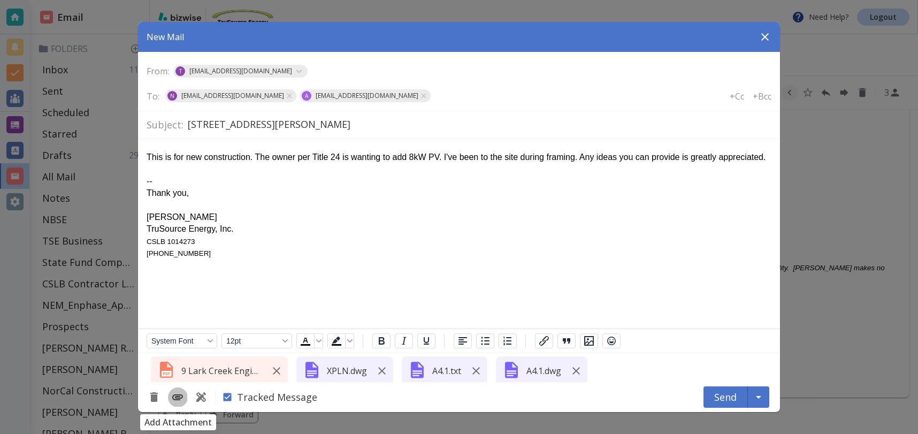
click at [181, 396] on icon "Add Attachment" at bounding box center [177, 397] width 11 height 6
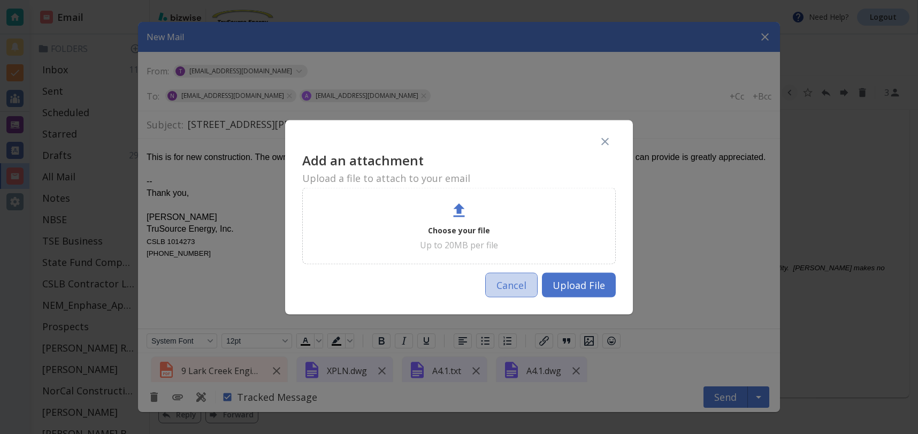
click at [532, 284] on button "Cancel" at bounding box center [511, 284] width 52 height 25
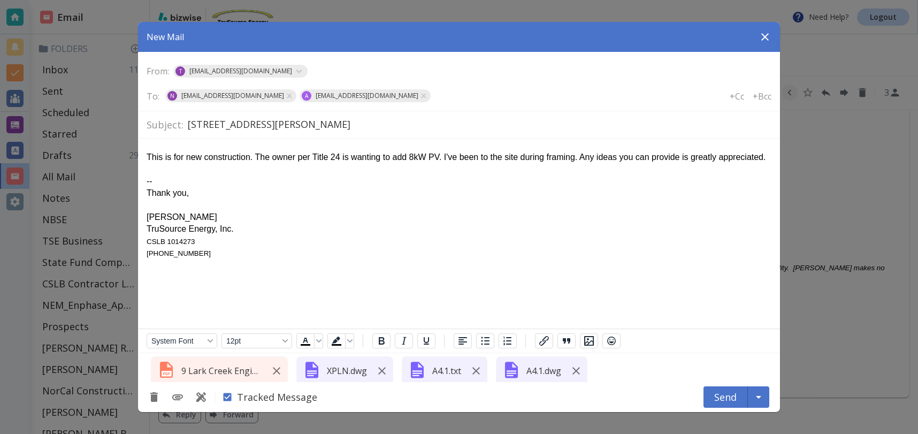
click at [448, 372] on p "A4.1.txt" at bounding box center [446, 371] width 29 height 12
click at [175, 394] on icon "Add Attachment" at bounding box center [177, 396] width 13 height 13
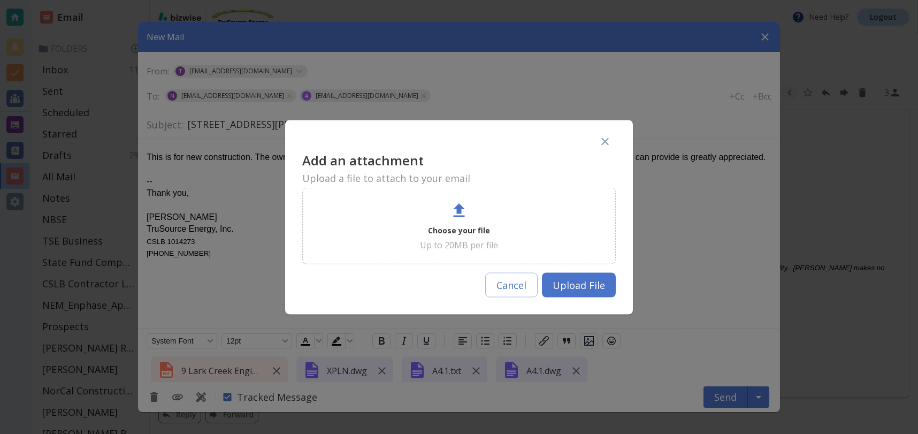
click at [456, 213] on icon at bounding box center [458, 210] width 19 height 19
click at [369, 276] on div "Cancel Upload File" at bounding box center [458, 280] width 313 height 33
click at [518, 280] on button "Cancel" at bounding box center [511, 284] width 52 height 25
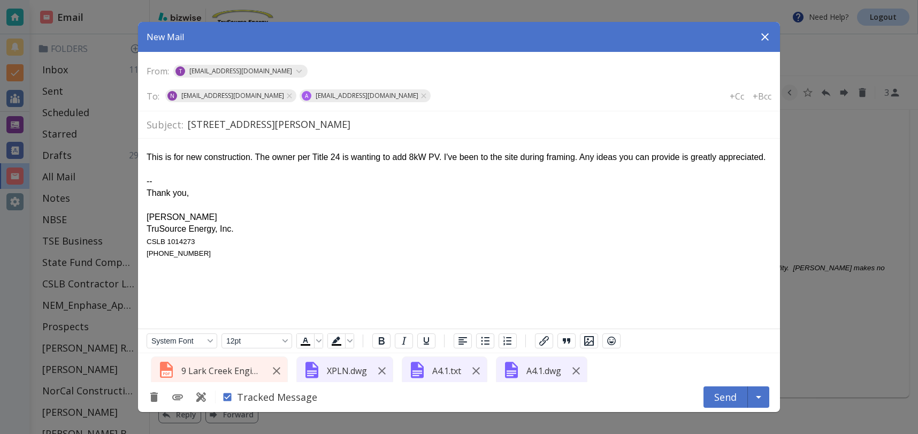
click at [727, 396] on button "Send" at bounding box center [725, 396] width 44 height 21
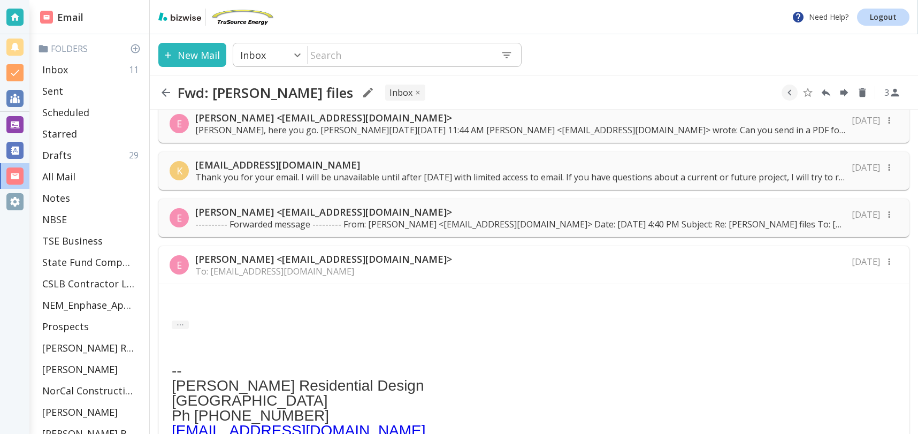
scroll to position [107, 0]
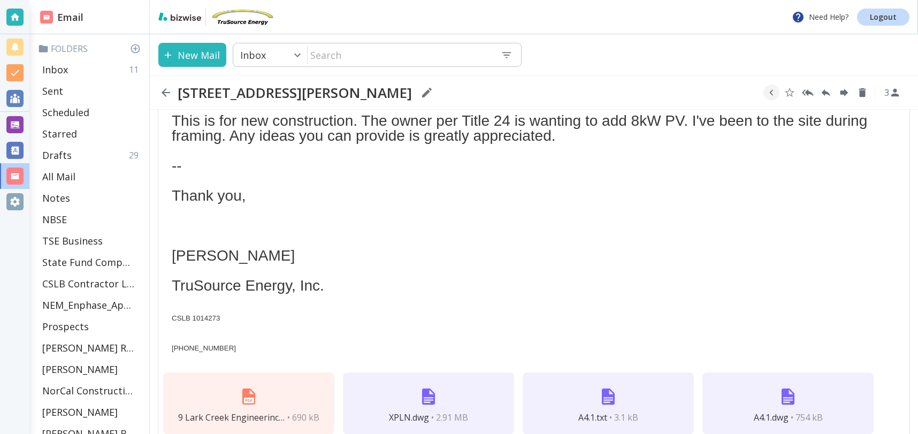
scroll to position [91, 0]
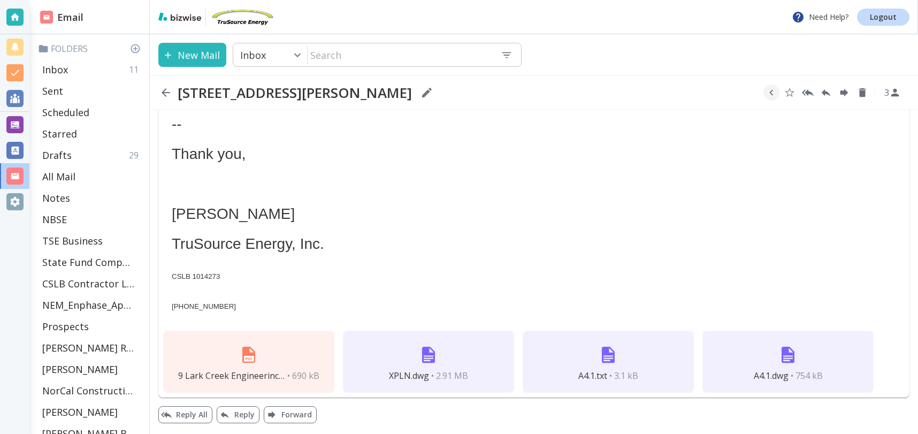
click at [429, 355] on img at bounding box center [428, 355] width 26 height 26
click at [586, 359] on div "A4.1.txt • 3.1 kB" at bounding box center [607, 361] width 171 height 62
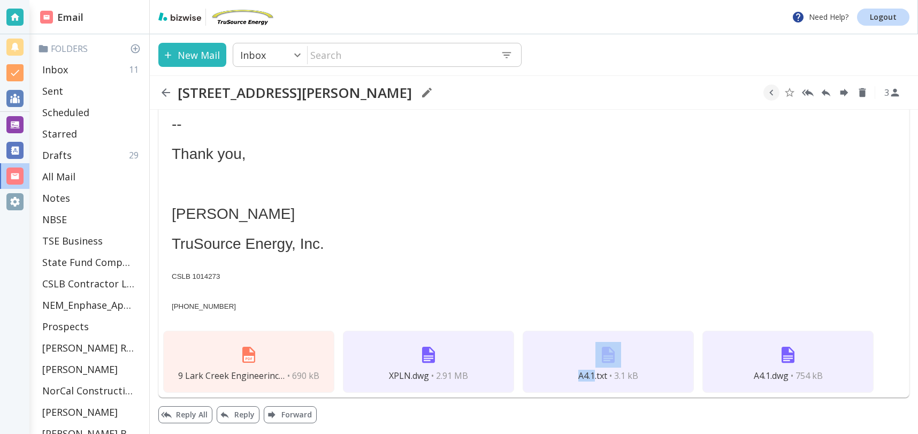
click at [610, 360] on img at bounding box center [608, 355] width 26 height 26
click at [517, 276] on p "CSLB 1014273" at bounding box center [534, 273] width 724 height 15
click at [773, 91] on icon "button" at bounding box center [771, 93] width 12 height 12
click at [767, 92] on icon "Move to Folder" at bounding box center [766, 93] width 10 height 8
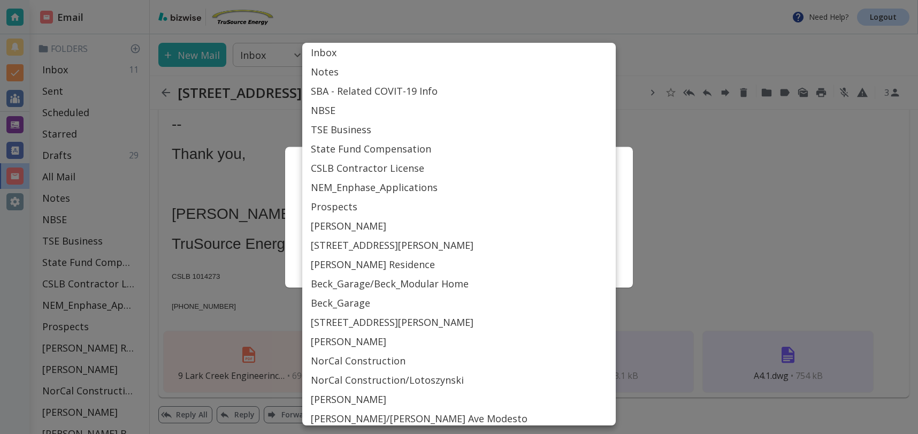
click at [412, 0] on body "Need Help? Logout Email Folders Inbox 11 Sent Scheduled Starred Drafts 29 All M…" at bounding box center [459, 0] width 918 height 0
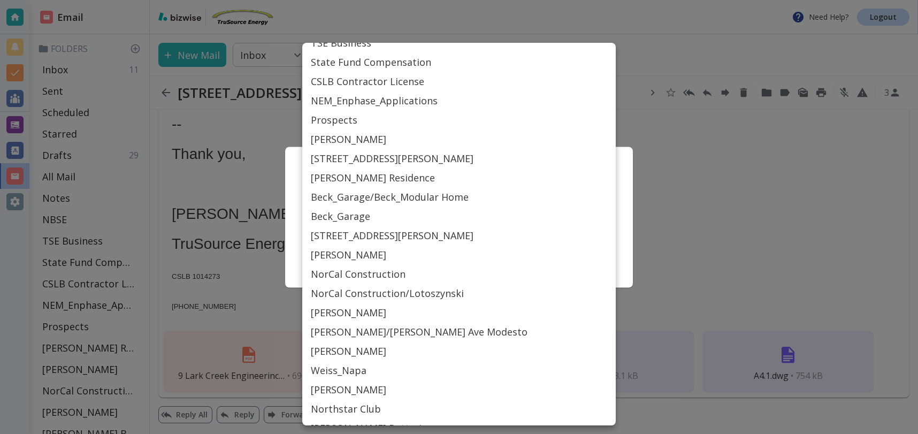
scroll to position [0, 0]
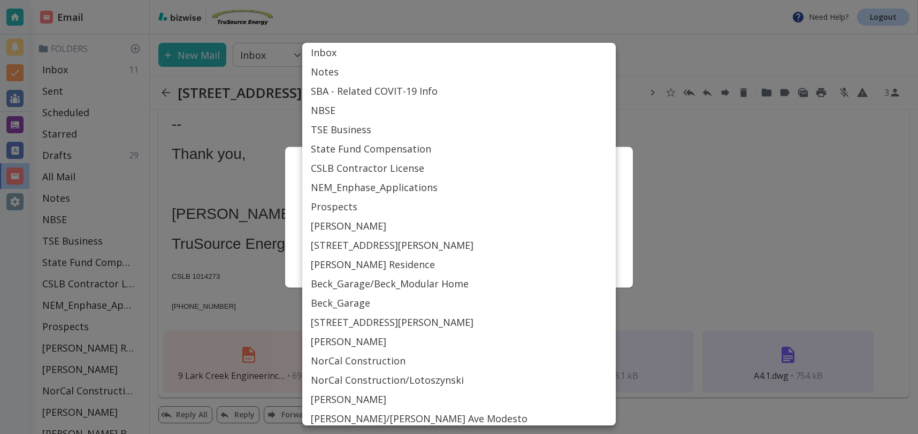
click at [353, 205] on li "Prospects" at bounding box center [458, 206] width 313 height 19
type input "Label_19"
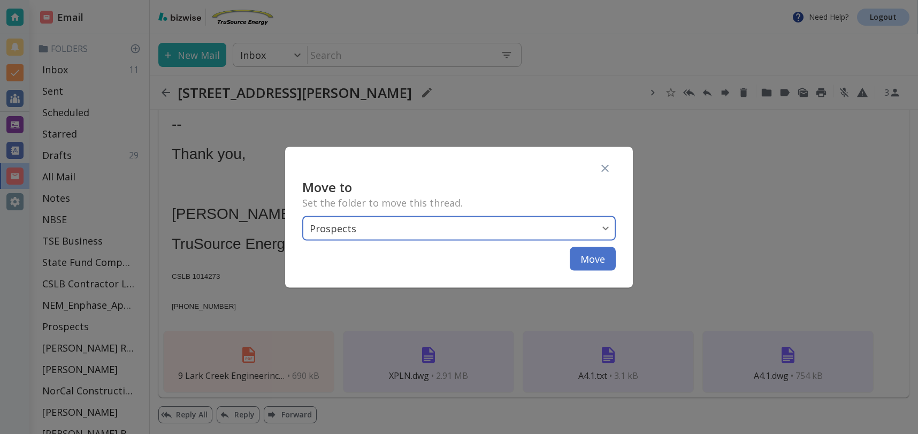
click at [589, 254] on button "Move" at bounding box center [592, 259] width 46 height 24
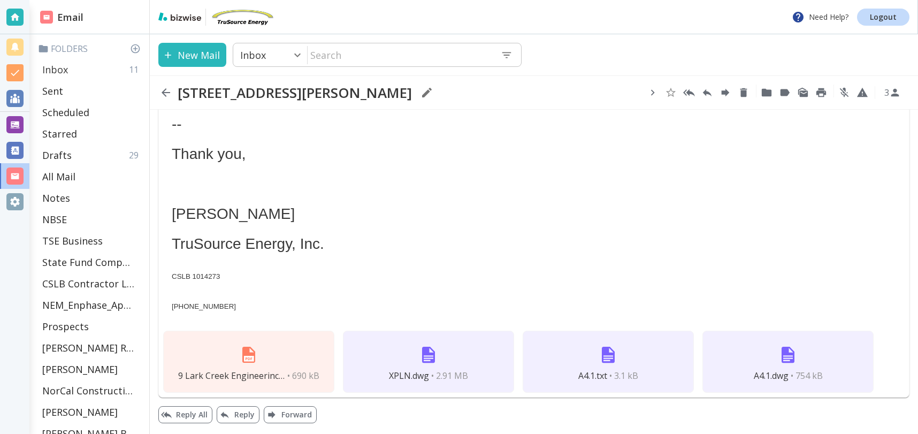
click at [52, 63] on p "Inbox" at bounding box center [55, 69] width 26 height 13
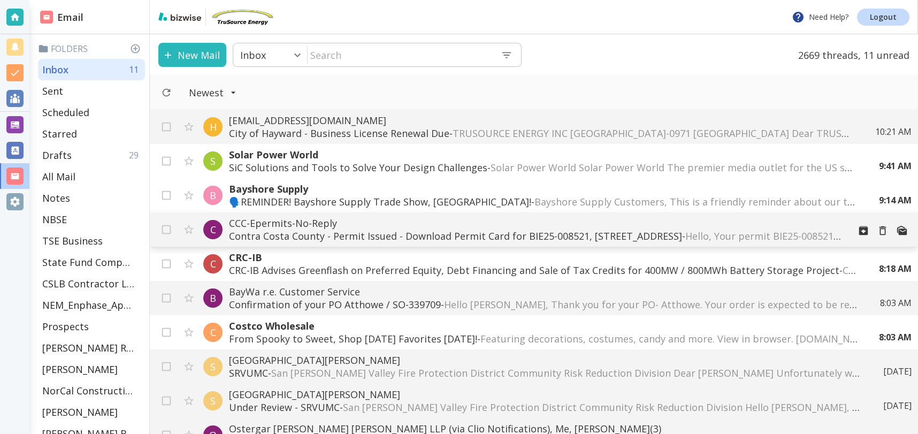
click at [480, 235] on p "Contra Costa County - Permit Issued - Download Permit Card for BIE25-008521, [S…" at bounding box center [535, 235] width 612 height 13
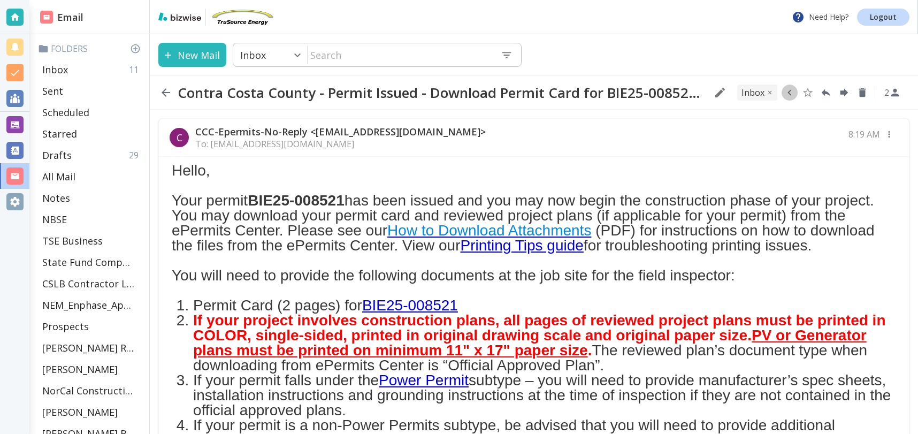
click at [790, 90] on icon "button" at bounding box center [789, 93] width 12 height 12
click at [753, 92] on icon "Move to Folder" at bounding box center [748, 93] width 10 height 8
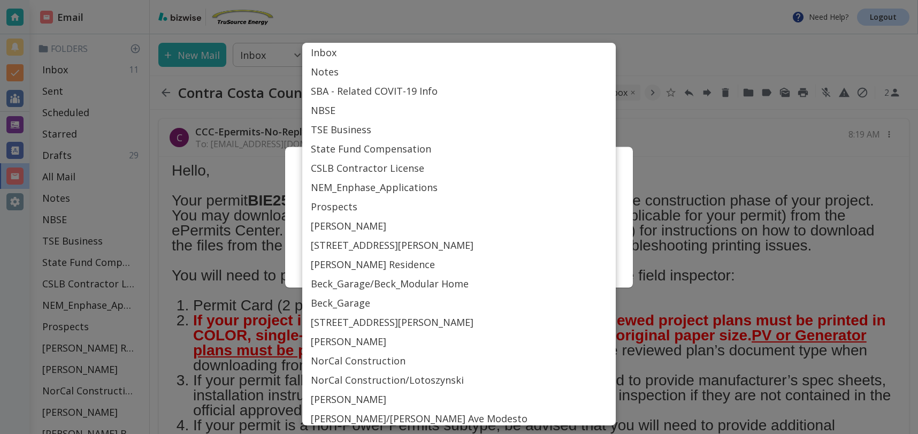
click at [536, 0] on body "Need Help? Logout Email Folders Inbox 11 Sent Scheduled Starred Drafts 29 All M…" at bounding box center [459, 0] width 918 height 0
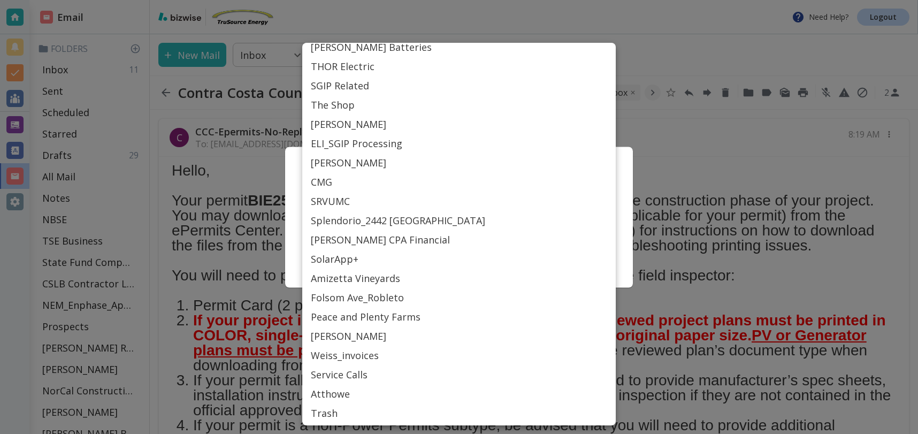
scroll to position [484, 0]
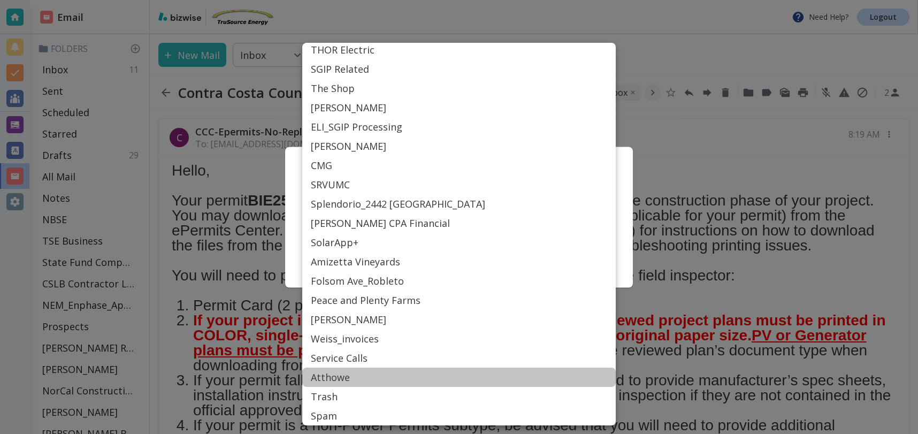
click at [334, 379] on li "Atthowe" at bounding box center [458, 376] width 313 height 19
type input "Label_87"
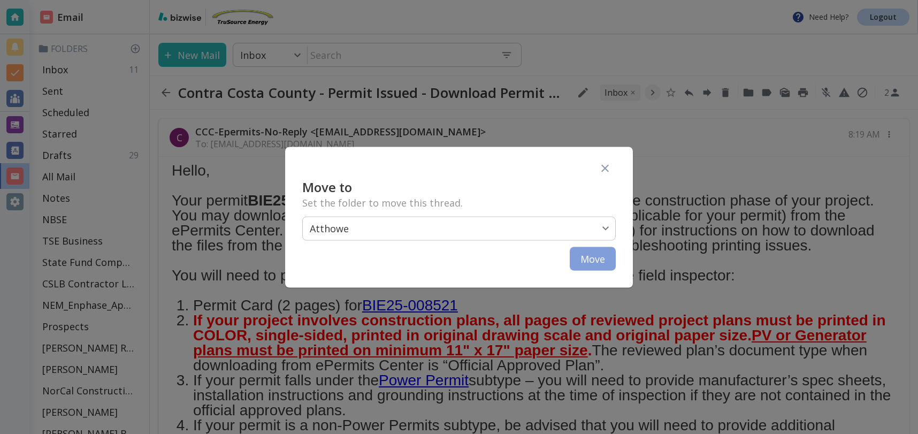
click at [589, 261] on button "Move" at bounding box center [592, 259] width 46 height 24
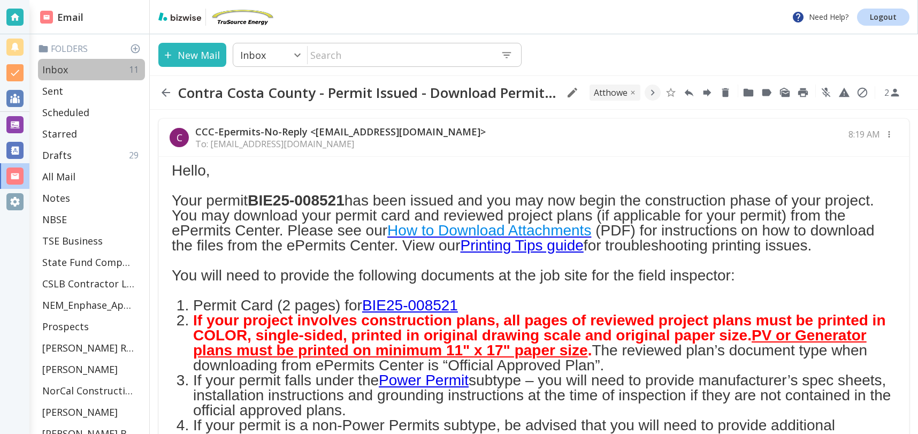
click at [68, 71] on div "Inbox 11" at bounding box center [91, 69] width 107 height 21
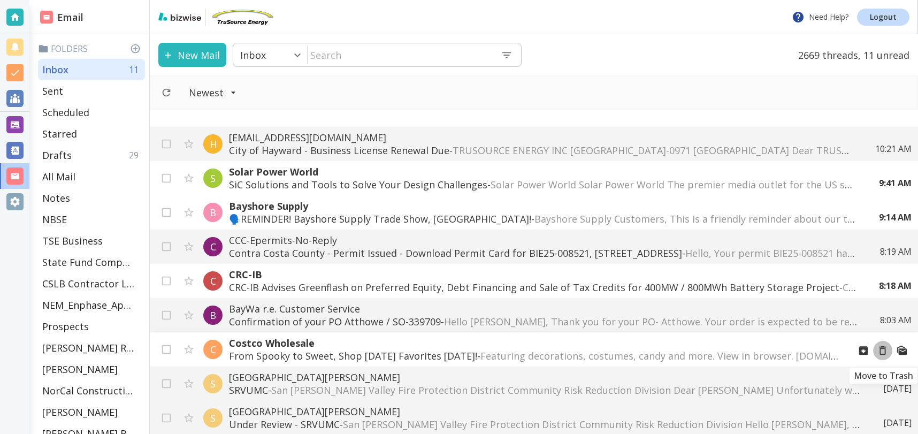
click at [881, 349] on icon "Move to Trash" at bounding box center [882, 350] width 12 height 12
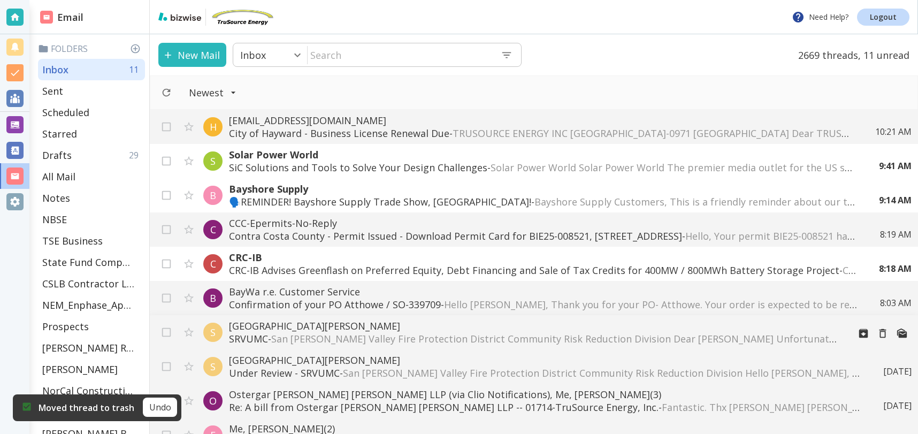
click at [434, 333] on span "San [PERSON_NAME] Valley Fire Protection District Community Risk Reduction Divi…" at bounding box center [776, 338] width 1010 height 13
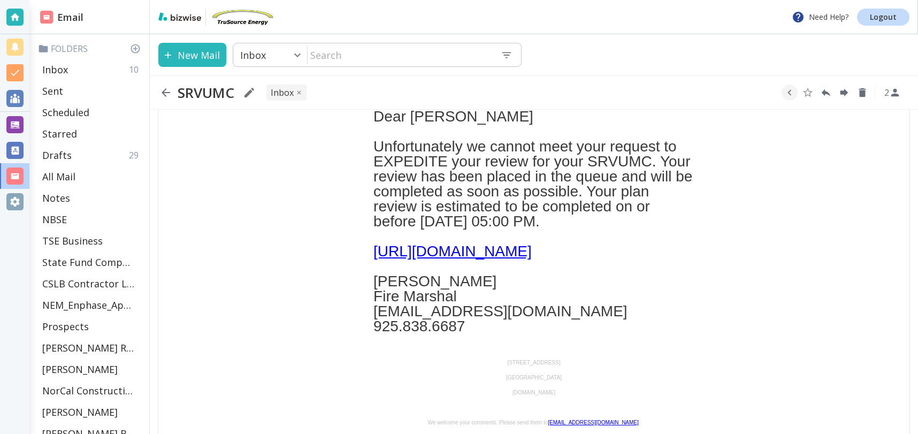
scroll to position [193, 0]
click at [532, 250] on link "[URL][DOMAIN_NAME]" at bounding box center [452, 250] width 158 height 17
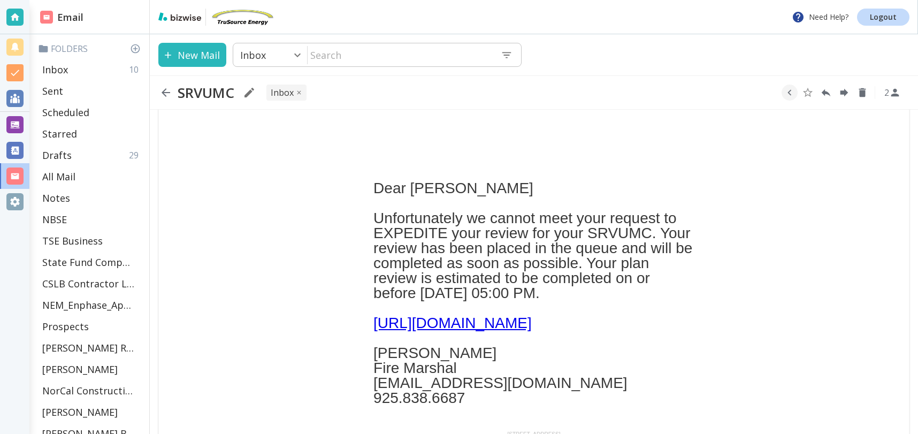
scroll to position [261, 0]
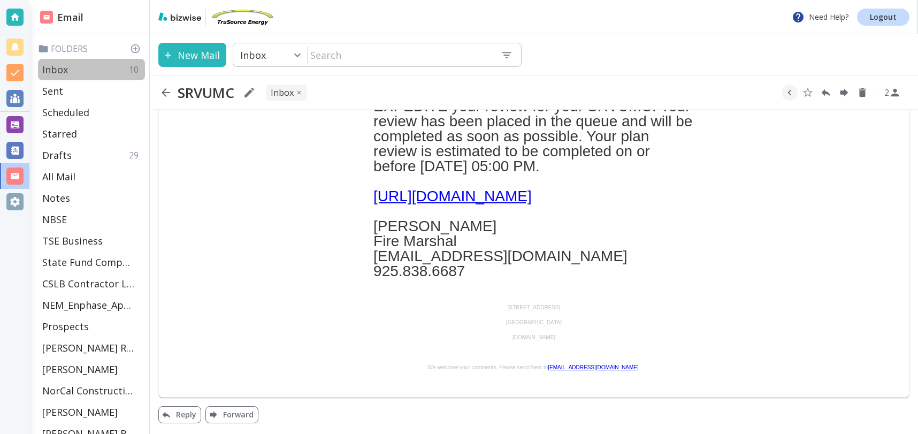
click at [63, 65] on p "Inbox" at bounding box center [55, 69] width 26 height 13
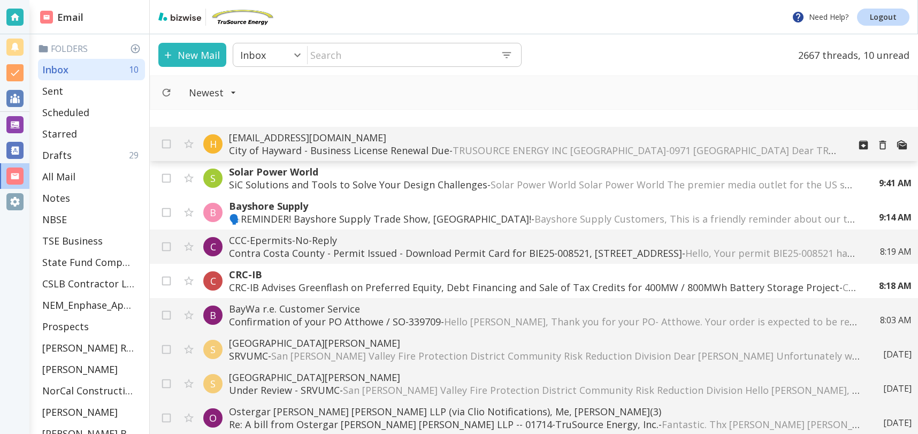
scroll to position [35, 0]
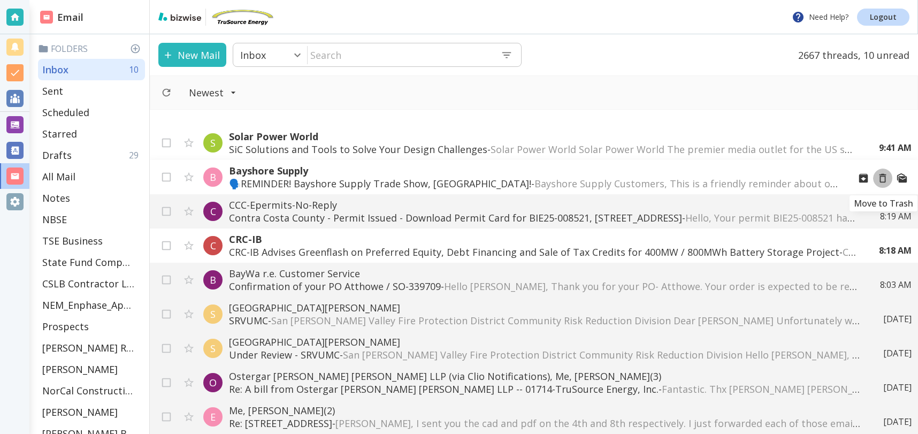
click at [882, 177] on icon "Move to Trash" at bounding box center [882, 178] width 12 height 12
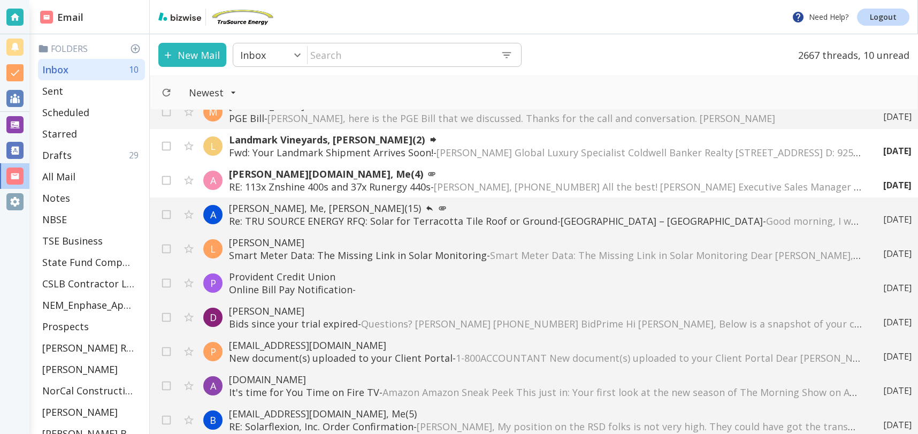
scroll to position [398, 0]
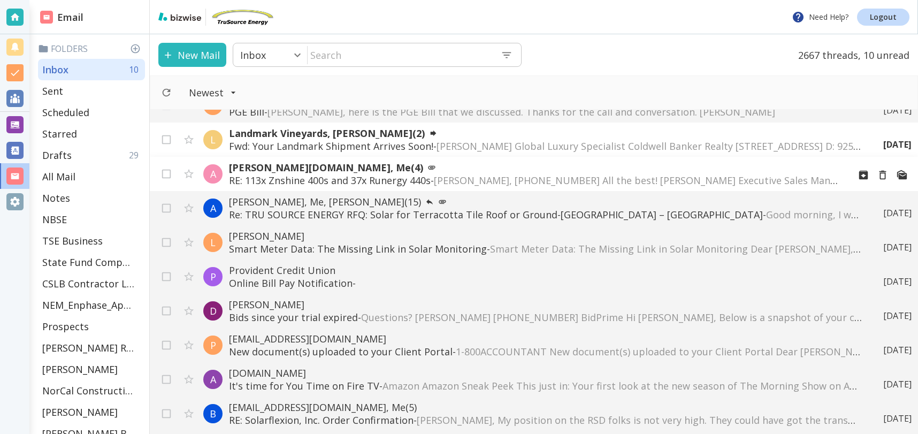
click at [421, 181] on p "RE: 113x Znshine 400s and 37x Runergy 440s - [PERSON_NAME], [PHONE_NUMBER] All …" at bounding box center [535, 180] width 612 height 13
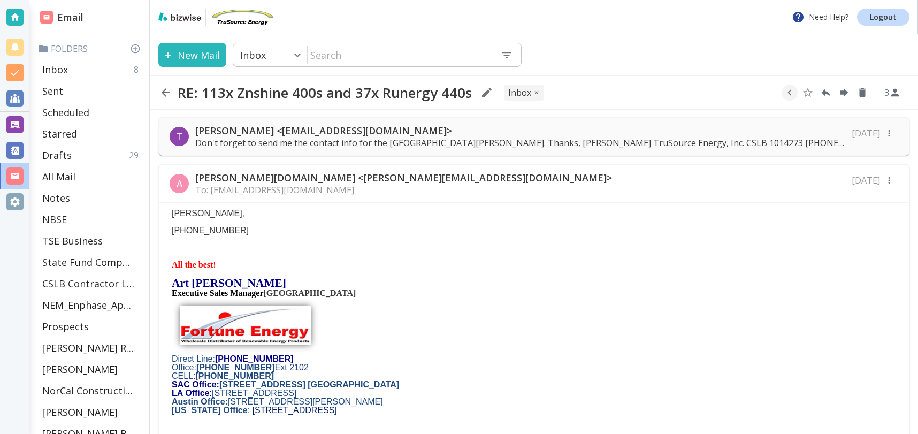
scroll to position [82, 0]
